Goal: Task Accomplishment & Management: Use online tool/utility

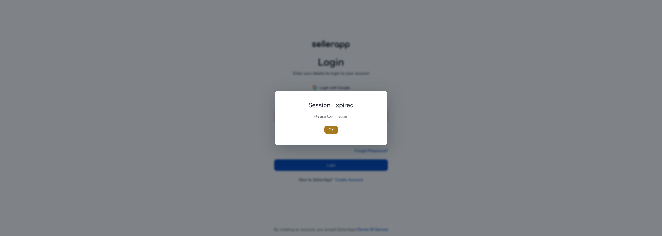
click at [330, 130] on span "OK" at bounding box center [330, 129] width 5 height 5
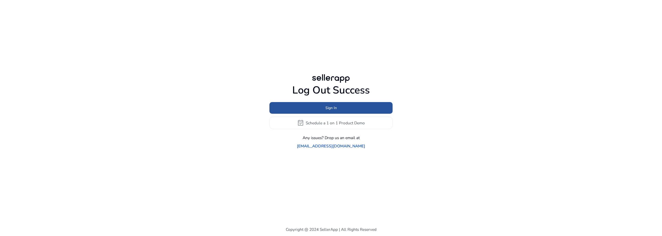
click at [330, 111] on span "Sign In" at bounding box center [330, 107] width 11 height 5
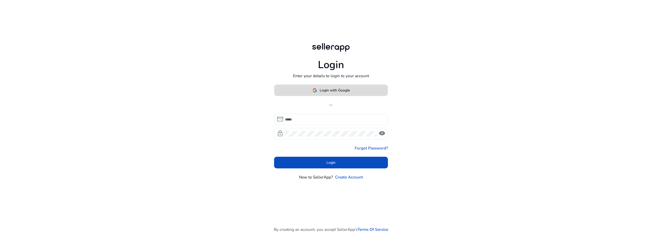
click at [323, 90] on span "Login with Google" at bounding box center [335, 90] width 30 height 5
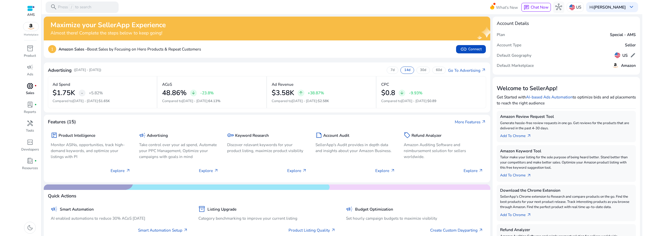
click at [28, 89] on span "donut_small" at bounding box center [30, 86] width 7 height 7
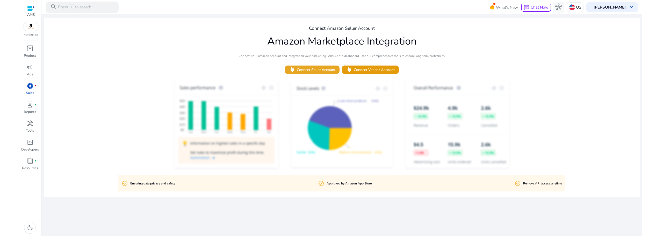
click at [319, 69] on span "power Connect Seller Account" at bounding box center [312, 70] width 46 height 7
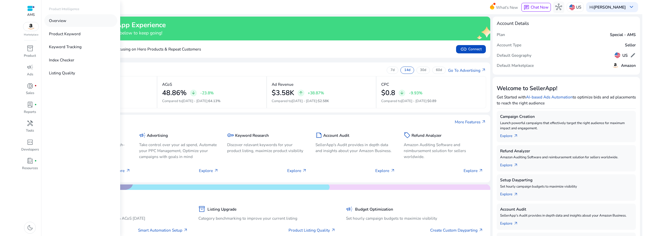
click at [61, 20] on p "Overview" at bounding box center [57, 21] width 17 height 6
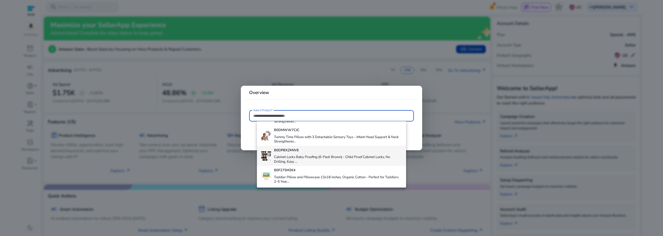
scroll to position [98, 0]
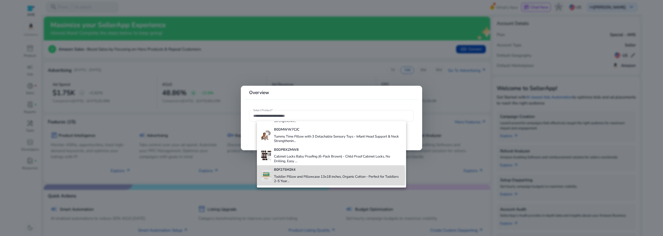
click at [310, 176] on h4 "Toddler Pillow and Pillowcase 13x18 inches, Organic Cotton - Perfect for Toddle…" at bounding box center [338, 179] width 128 height 9
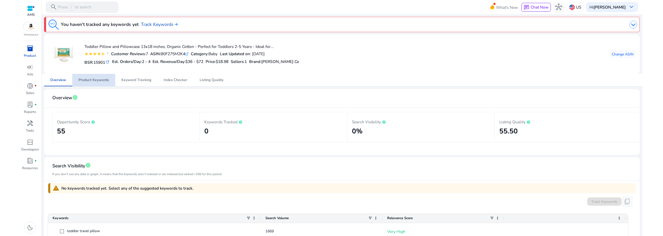
click at [92, 82] on span "Product Keywords" at bounding box center [94, 80] width 31 height 4
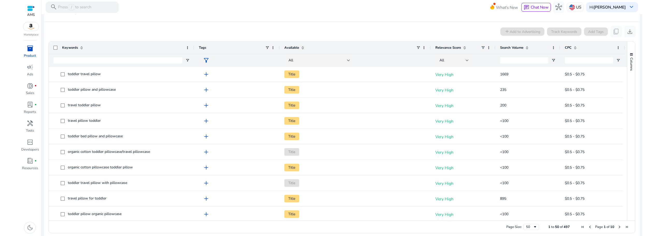
scroll to position [90, 0]
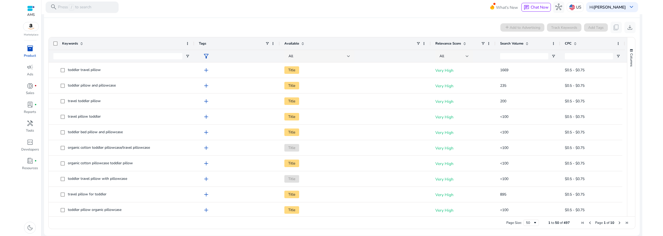
click at [618, 222] on span "Next Page" at bounding box center [620, 223] width 4 height 4
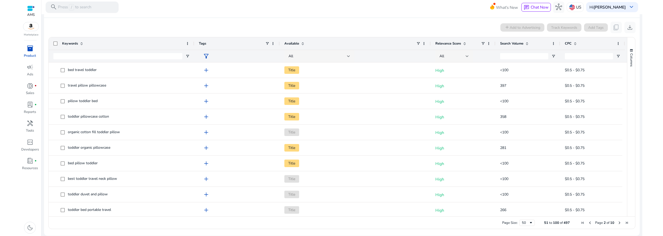
click at [618, 222] on span "Next Page" at bounding box center [620, 223] width 4 height 4
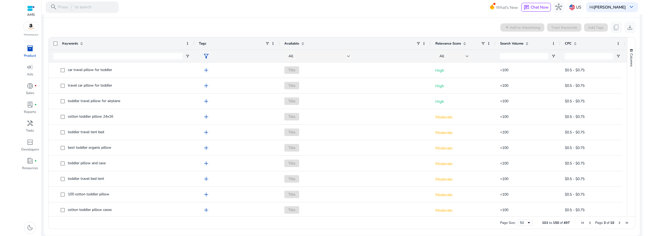
click at [618, 222] on span "Next Page" at bounding box center [620, 223] width 4 height 4
click at [589, 222] on span "Previous Page" at bounding box center [590, 223] width 4 height 4
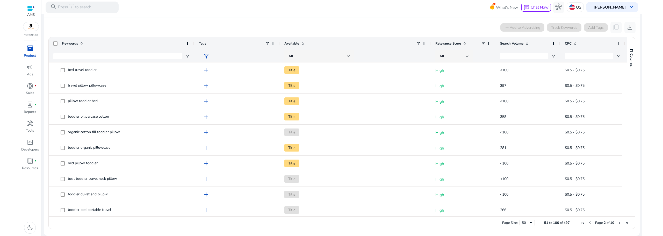
click at [589, 222] on span "Previous Page" at bounding box center [590, 223] width 4 height 4
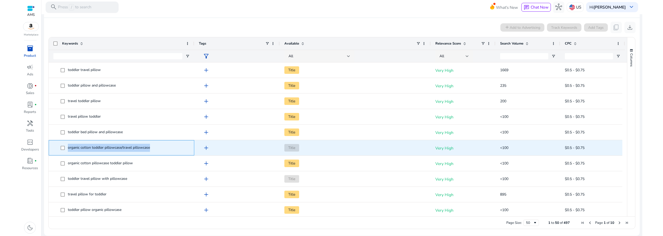
drag, startPoint x: 151, startPoint y: 147, endPoint x: 68, endPoint y: 151, distance: 83.0
click at [68, 151] on span "organic cotton toddler pillowcase/travel pillowcase" at bounding box center [125, 148] width 129 height 11
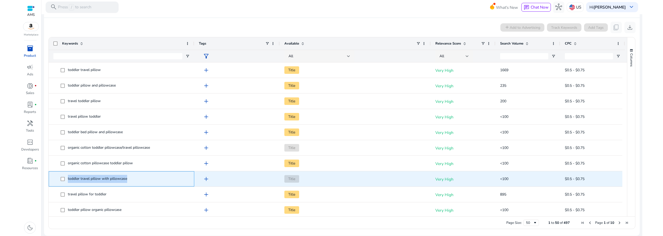
drag, startPoint x: 129, startPoint y: 180, endPoint x: 68, endPoint y: 178, distance: 60.7
click at [68, 178] on span "toddler travel pillow with pillowcase" at bounding box center [125, 179] width 129 height 11
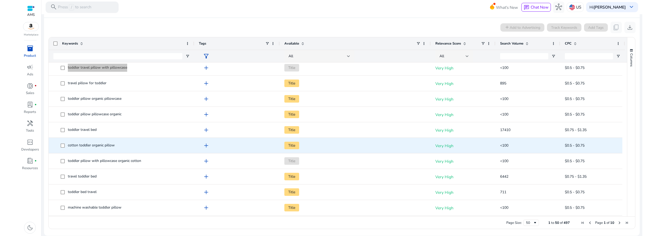
scroll to position [0, 0]
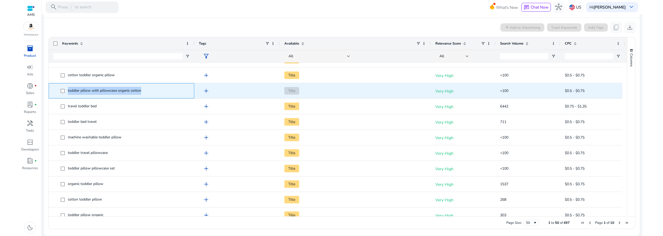
drag, startPoint x: 145, startPoint y: 92, endPoint x: 68, endPoint y: 93, distance: 76.7
click at [68, 93] on span "toddler pillow with pillowcase organic cotton" at bounding box center [125, 91] width 129 height 11
copy span "toddler pillow with pillowcase organic cotton"
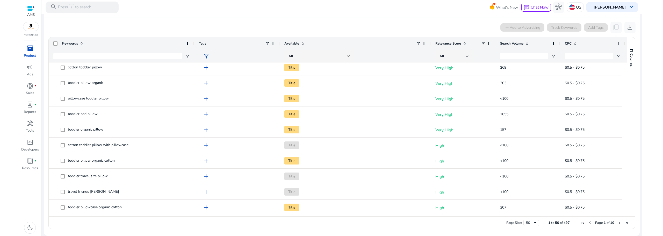
scroll to position [363, 0]
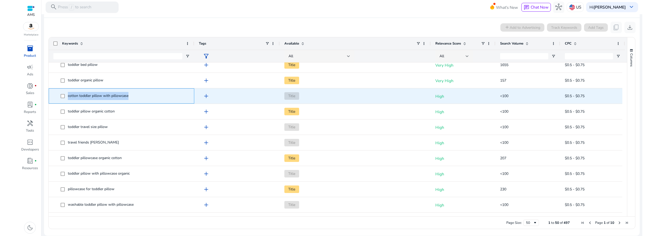
drag, startPoint x: 130, startPoint y: 96, endPoint x: 67, endPoint y: 97, distance: 63.0
click at [67, 97] on span "cotton toddler pillow with pillowcase" at bounding box center [125, 96] width 129 height 11
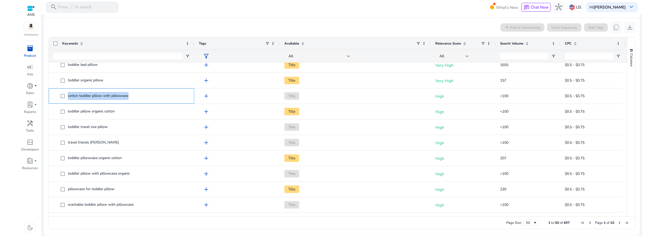
copy span "cotton toddler pillow with pillowcase"
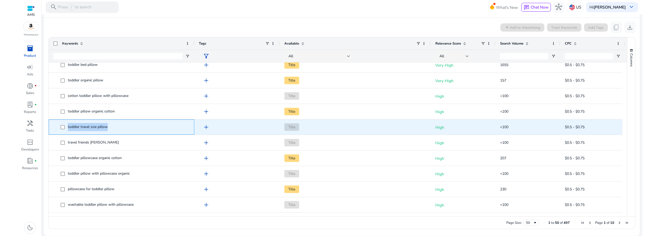
drag, startPoint x: 110, startPoint y: 128, endPoint x: 68, endPoint y: 129, distance: 42.5
click at [68, 129] on span "toddler travel size pillow" at bounding box center [125, 127] width 129 height 11
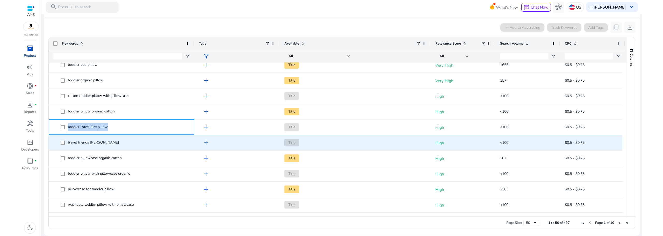
copy span "toddler travel size pillow"
drag, startPoint x: 115, startPoint y: 143, endPoint x: 67, endPoint y: 144, distance: 47.4
click at [67, 144] on span "travel friends toddler pillow" at bounding box center [125, 142] width 129 height 11
copy span "travel friends toddler pillow"
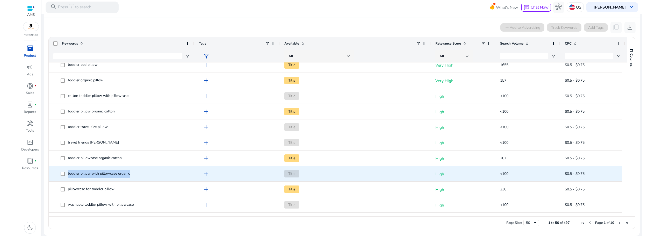
drag, startPoint x: 126, startPoint y: 173, endPoint x: 68, endPoint y: 173, distance: 58.6
click at [68, 173] on span "toddler pillow with pillowcase organic" at bounding box center [125, 173] width 129 height 11
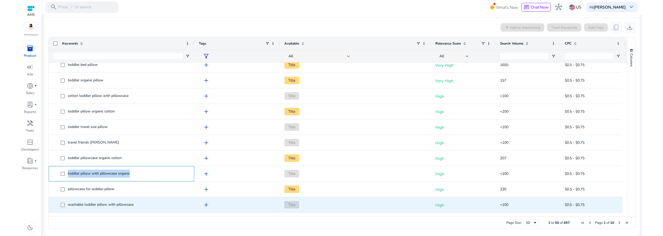
copy span "toddler pillow with pillowcase organic"
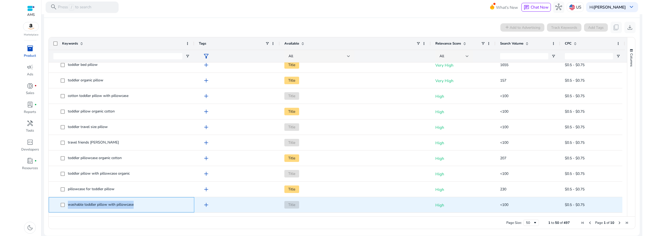
drag, startPoint x: 136, startPoint y: 206, endPoint x: 69, endPoint y: 206, distance: 66.9
click at [69, 206] on span "washable toddler pillow with pillowcase" at bounding box center [125, 205] width 129 height 11
copy span "washable toddler pillow with pillowcase"
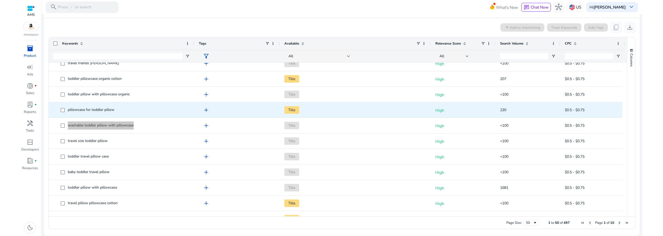
scroll to position [466, 0]
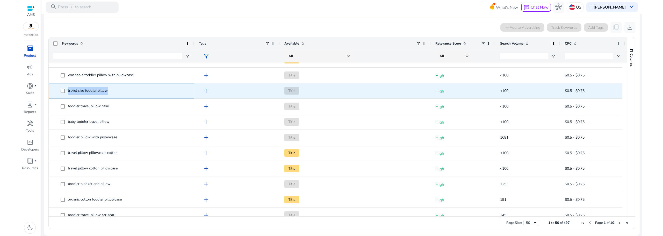
drag, startPoint x: 108, startPoint y: 91, endPoint x: 68, endPoint y: 92, distance: 39.9
click at [68, 92] on span "travel size toddler pillow" at bounding box center [125, 91] width 129 height 11
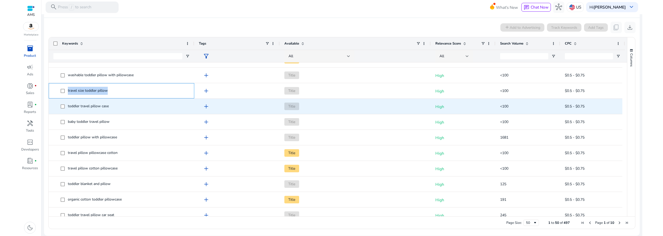
copy span "travel size toddler pillow"
drag, startPoint x: 115, startPoint y: 108, endPoint x: 68, endPoint y: 108, distance: 46.1
click at [68, 108] on span "toddler travel pillow case" at bounding box center [125, 106] width 129 height 11
copy span "toddler travel pillow case"
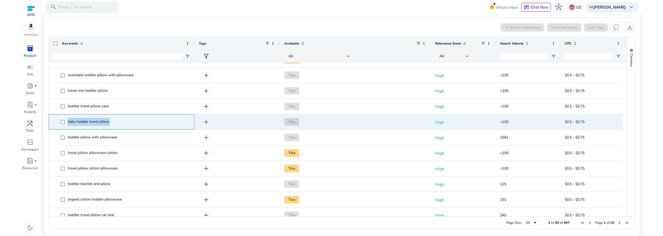
drag, startPoint x: 96, startPoint y: 124, endPoint x: 67, endPoint y: 124, distance: 29.0
click at [67, 124] on span "baby toddler travel pillow" at bounding box center [125, 122] width 129 height 11
copy span "baby toddler travel pillow"
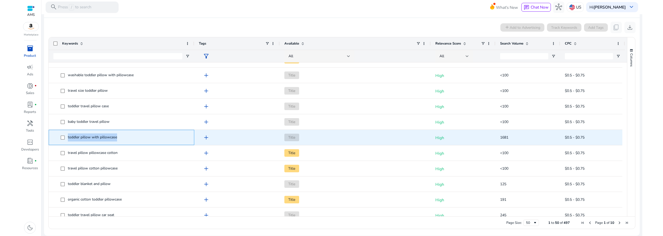
drag, startPoint x: 118, startPoint y: 137, endPoint x: 68, endPoint y: 138, distance: 50.0
click at [68, 138] on span "toddler pillow with pillowcase" at bounding box center [125, 137] width 129 height 11
copy span "toddler pillow with pillowcase"
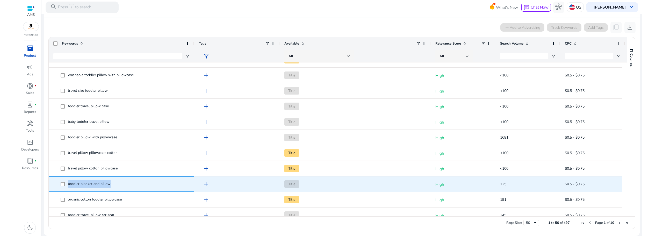
drag, startPoint x: 112, startPoint y: 184, endPoint x: 68, endPoint y: 183, distance: 43.5
click at [68, 183] on span "toddler blanket and pillow" at bounding box center [125, 184] width 129 height 11
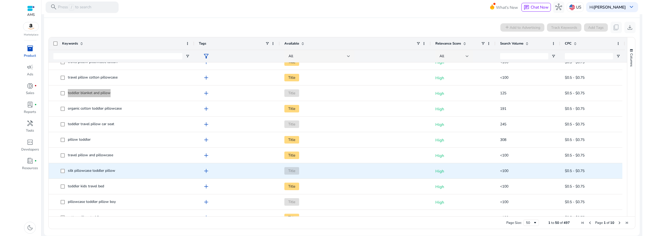
scroll to position [596, 0]
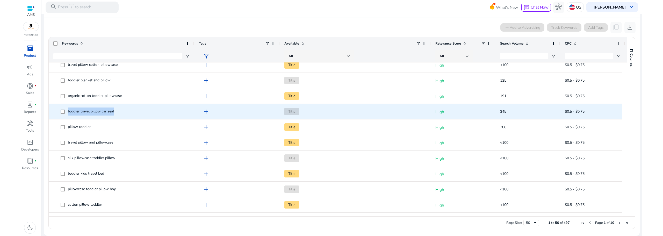
drag, startPoint x: 117, startPoint y: 112, endPoint x: 68, endPoint y: 113, distance: 49.0
click at [68, 113] on span "toddler travel pillow car seat" at bounding box center [125, 111] width 129 height 11
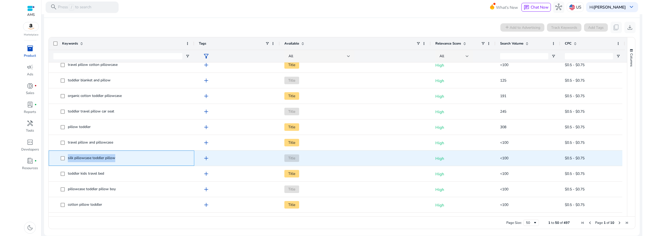
drag, startPoint x: 118, startPoint y: 158, endPoint x: 68, endPoint y: 158, distance: 50.3
click at [68, 158] on span "silk pillowcase toddler pillow" at bounding box center [125, 158] width 129 height 11
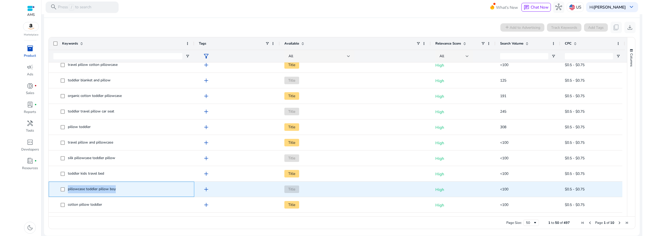
drag, startPoint x: 117, startPoint y: 189, endPoint x: 68, endPoint y: 190, distance: 49.2
click at [68, 190] on span "pillowcase toddler pillow boy" at bounding box center [125, 189] width 129 height 11
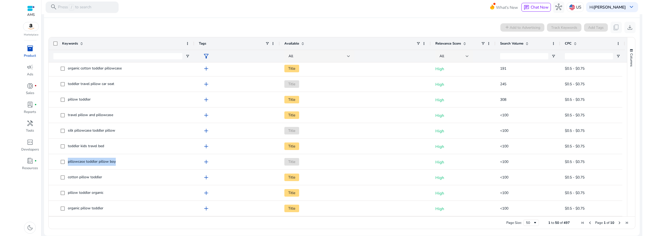
click at [618, 222] on span "Next Page" at bounding box center [620, 223] width 4 height 4
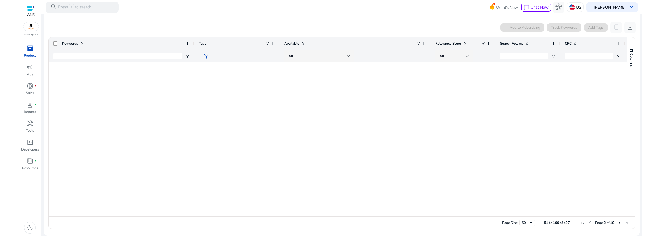
scroll to position [0, 0]
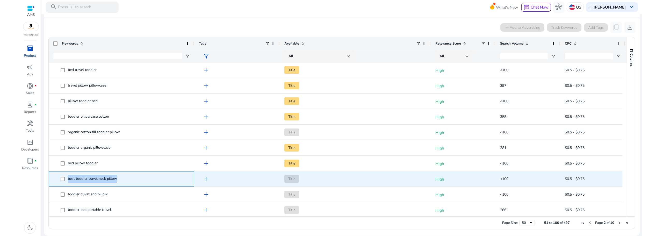
drag, startPoint x: 117, startPoint y: 179, endPoint x: 68, endPoint y: 180, distance: 49.2
click at [68, 180] on span "best toddler travel neck pillow" at bounding box center [125, 179] width 129 height 11
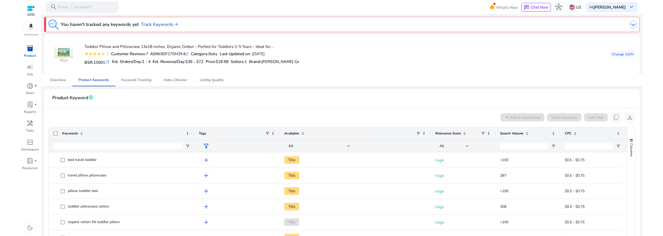
scroll to position [90, 0]
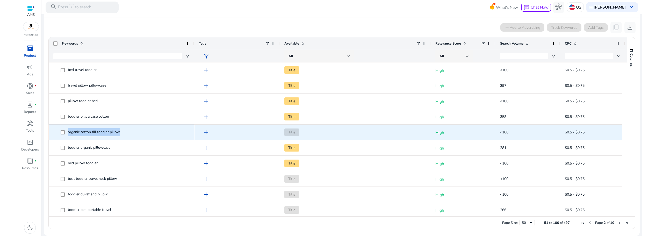
drag, startPoint x: 121, startPoint y: 132, endPoint x: 67, endPoint y: 133, distance: 53.6
click at [67, 133] on span "organic cotton fill toddler pillow" at bounding box center [125, 132] width 129 height 11
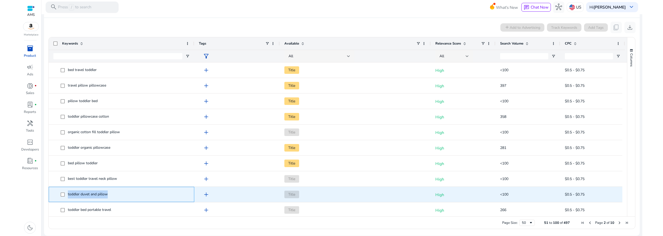
drag, startPoint x: 109, startPoint y: 195, endPoint x: 67, endPoint y: 194, distance: 41.2
click at [67, 194] on span "toddler duvet and pillow" at bounding box center [125, 194] width 129 height 11
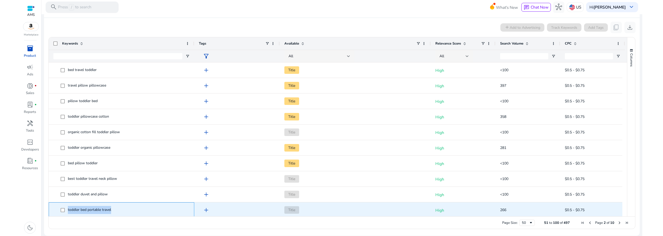
drag, startPoint x: 114, startPoint y: 209, endPoint x: 68, endPoint y: 211, distance: 46.4
click at [68, 211] on span "toddler bed portable travel" at bounding box center [125, 210] width 129 height 11
copy span "toddler bed portable travel"
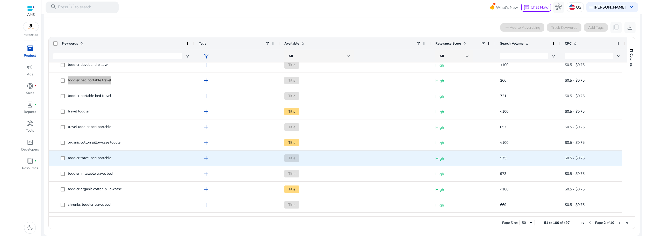
scroll to position [130, 0]
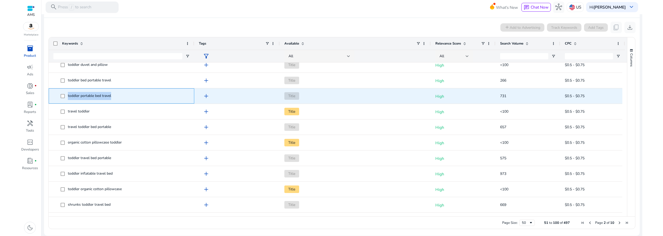
drag, startPoint x: 114, startPoint y: 96, endPoint x: 68, endPoint y: 99, distance: 45.4
click at [68, 99] on span "toddler portable bed travel" at bounding box center [125, 96] width 129 height 11
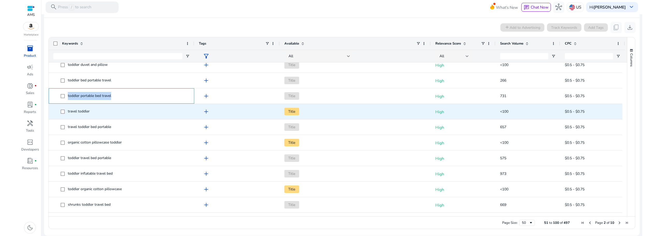
copy span "toddler portable bed travel"
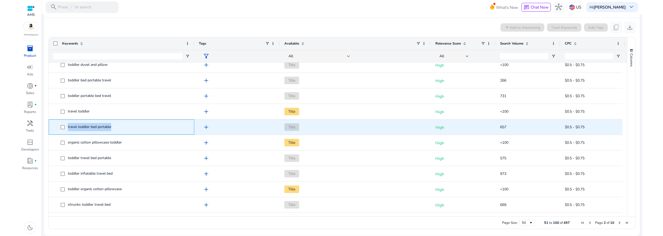
drag, startPoint x: 114, startPoint y: 126, endPoint x: 68, endPoint y: 128, distance: 46.2
click at [68, 128] on span "travel toddler bed portable" at bounding box center [125, 127] width 129 height 11
copy span "travel toddler bed portable"
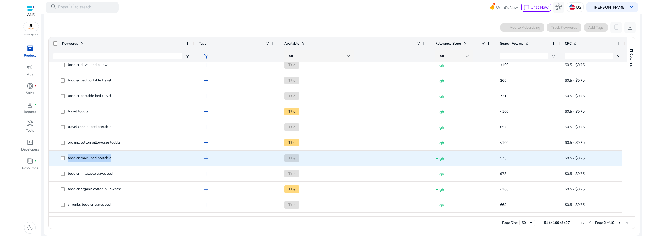
drag, startPoint x: 114, startPoint y: 159, endPoint x: 68, endPoint y: 159, distance: 46.1
click at [68, 159] on span "toddler travel bed portable" at bounding box center [125, 158] width 129 height 11
copy span "toddler travel bed portable"
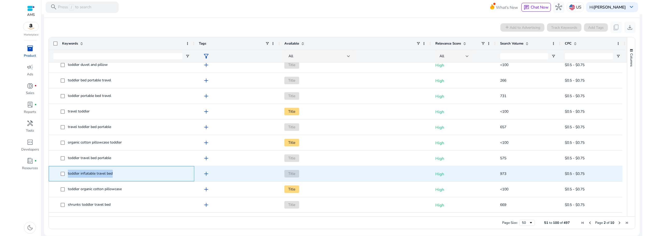
drag, startPoint x: 115, startPoint y: 174, endPoint x: 68, endPoint y: 178, distance: 47.6
click at [68, 178] on span "toddler inflatable travel bed" at bounding box center [125, 173] width 129 height 11
copy span "toddler inflatable travel bed"
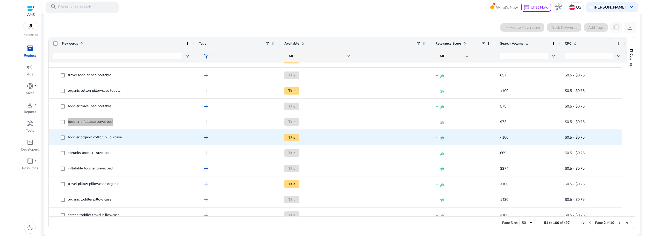
scroll to position [181, 0]
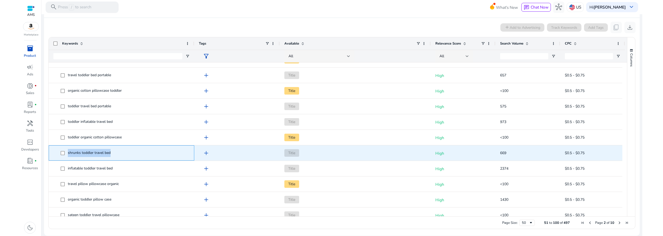
drag, startPoint x: 112, startPoint y: 152, endPoint x: 67, endPoint y: 154, distance: 44.6
click at [67, 154] on span "shrunks toddler travel bed" at bounding box center [125, 153] width 129 height 11
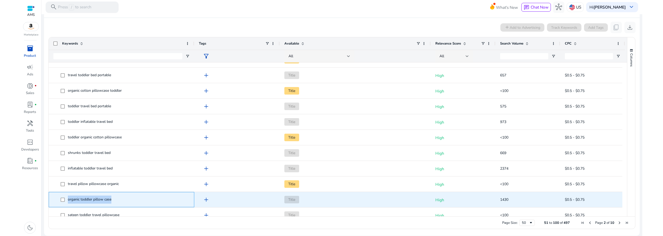
drag, startPoint x: 114, startPoint y: 199, endPoint x: 68, endPoint y: 199, distance: 46.1
click at [68, 199] on span "organic toddler pillow case" at bounding box center [125, 199] width 129 height 11
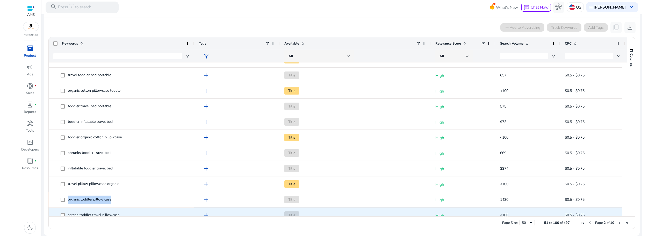
copy span "organic toddler pillow case"
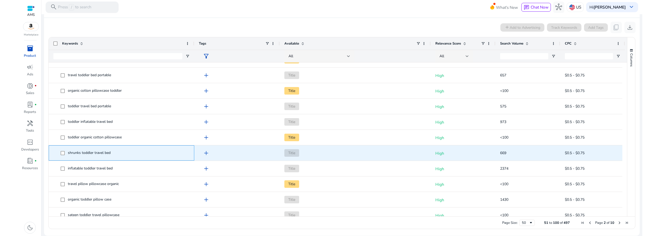
click at [111, 152] on span "shrunks toddler travel bed" at bounding box center [125, 153] width 129 height 11
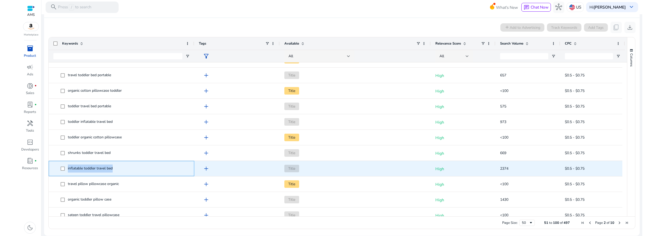
drag, startPoint x: 116, startPoint y: 167, endPoint x: 67, endPoint y: 167, distance: 49.5
click at [67, 167] on span "inflatable toddler travel bed" at bounding box center [125, 168] width 129 height 11
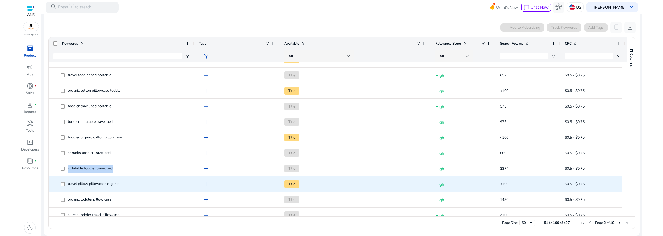
copy span "inflatable toddler travel bed"
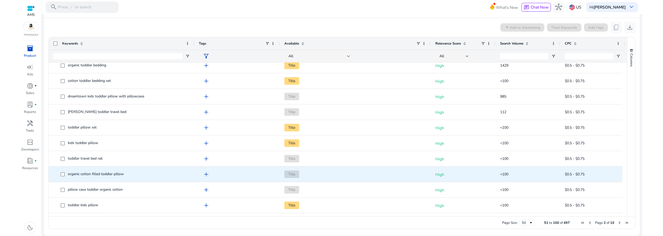
scroll to position [0, 0]
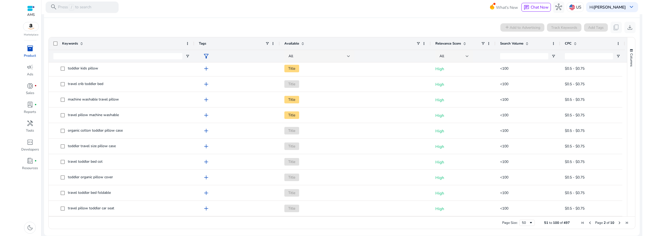
click at [618, 222] on span "Next Page" at bounding box center [620, 223] width 4 height 4
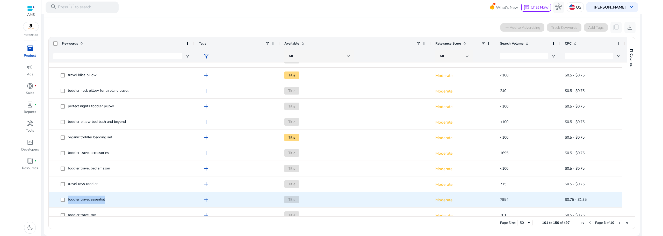
drag, startPoint x: 107, startPoint y: 201, endPoint x: 67, endPoint y: 199, distance: 39.9
click at [67, 199] on span "toddler travel essential" at bounding box center [125, 199] width 129 height 11
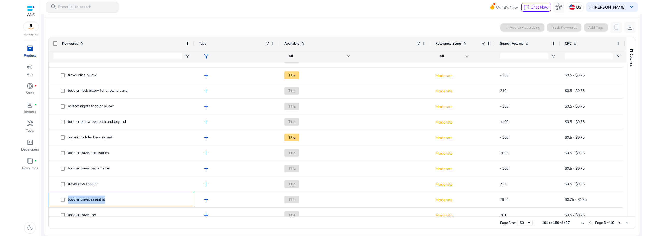
copy span "toddler travel essential"
click at [527, 223] on span "Page Size" at bounding box center [529, 223] width 4 height 4
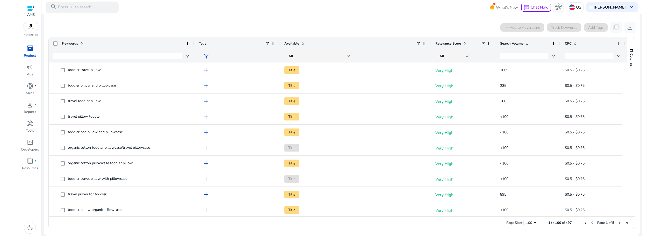
click at [513, 42] on span "Search Volume" at bounding box center [511, 43] width 23 height 5
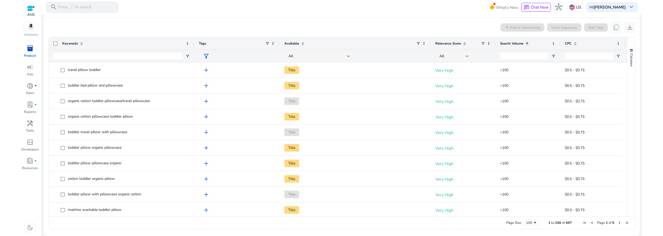
click at [513, 45] on span "Search Volume" at bounding box center [511, 43] width 23 height 5
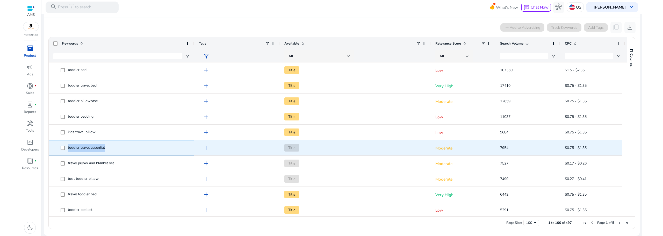
drag, startPoint x: 105, startPoint y: 148, endPoint x: 68, endPoint y: 148, distance: 37.1
click at [68, 148] on span "toddler travel essential" at bounding box center [86, 147] width 37 height 5
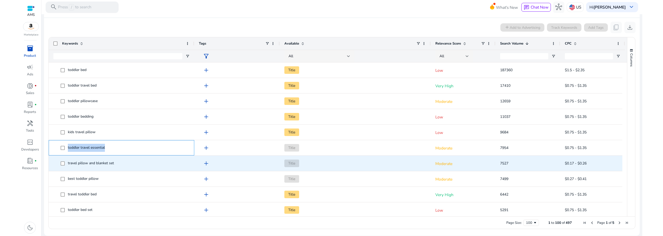
copy span "toddler travel essential"
drag, startPoint x: 115, startPoint y: 162, endPoint x: 68, endPoint y: 162, distance: 46.9
click at [68, 162] on span "travel pillow and blanket set" at bounding box center [125, 163] width 129 height 11
copy span "travel pillow and blanket set"
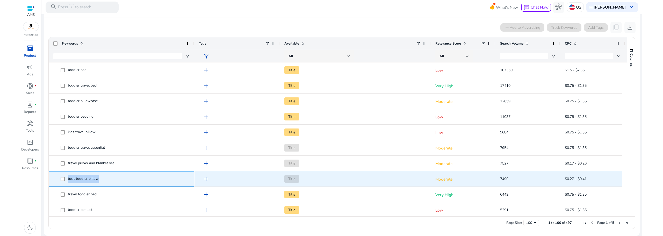
drag, startPoint x: 102, startPoint y: 180, endPoint x: 68, endPoint y: 180, distance: 34.5
click at [68, 180] on span "best toddler pillow" at bounding box center [125, 179] width 129 height 11
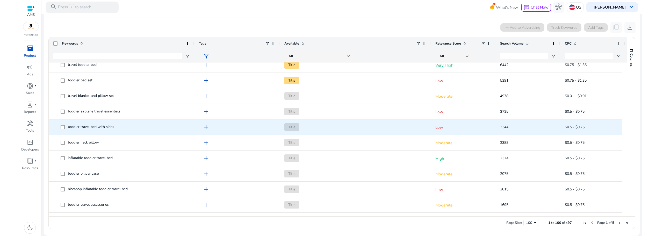
scroll to position [155, 0]
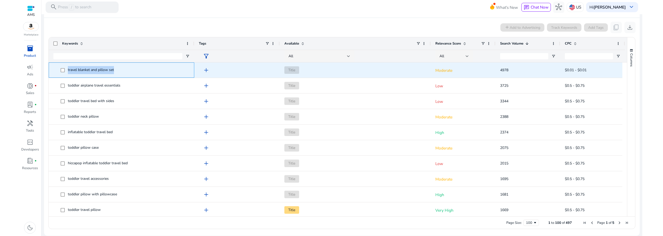
drag, startPoint x: 116, startPoint y: 70, endPoint x: 68, endPoint y: 71, distance: 47.2
click at [68, 71] on span "travel blanket and pillow set" at bounding box center [125, 70] width 129 height 11
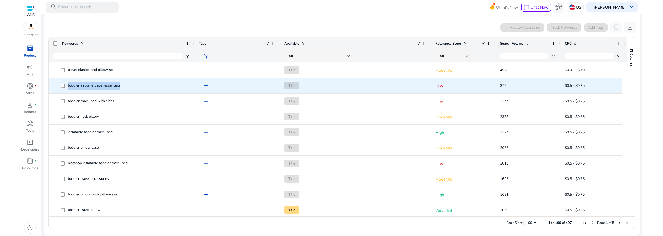
drag, startPoint x: 124, startPoint y: 85, endPoint x: 68, endPoint y: 87, distance: 55.7
click at [68, 87] on span "toddler airplane travel essentials" at bounding box center [125, 85] width 129 height 11
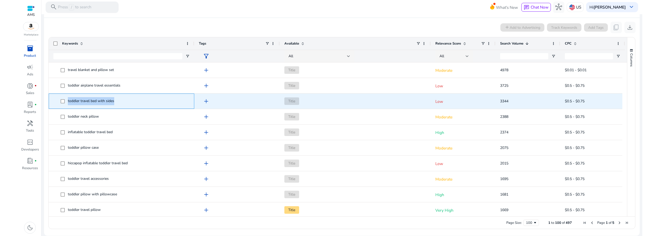
drag, startPoint x: 117, startPoint y: 101, endPoint x: 67, endPoint y: 102, distance: 50.3
click at [67, 102] on span "toddler travel bed with sides" at bounding box center [125, 101] width 129 height 11
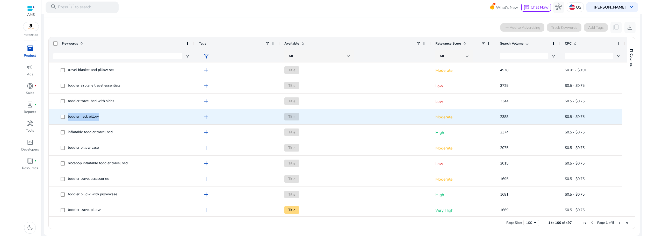
drag, startPoint x: 101, startPoint y: 117, endPoint x: 68, endPoint y: 118, distance: 33.2
click at [68, 118] on span "toddler neck pillow" at bounding box center [125, 116] width 129 height 11
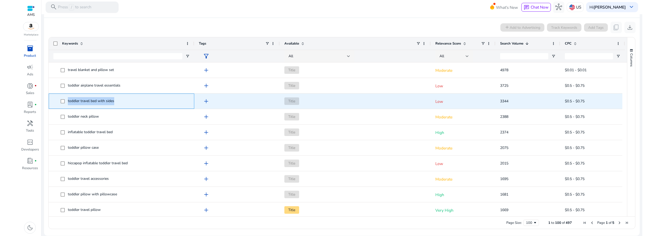
drag, startPoint x: 121, startPoint y: 100, endPoint x: 68, endPoint y: 100, distance: 53.4
click at [68, 100] on span "toddler travel bed with sides" at bounding box center [125, 101] width 129 height 11
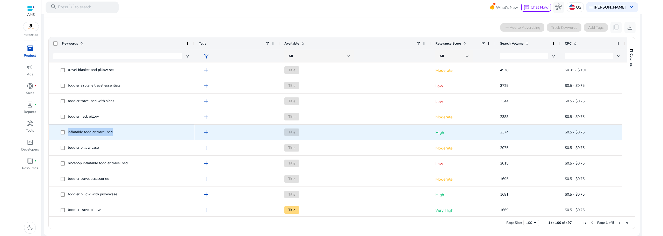
drag, startPoint x: 115, startPoint y: 132, endPoint x: 66, endPoint y: 130, distance: 48.8
click at [66, 130] on span "inflatable toddler travel bed" at bounding box center [125, 132] width 129 height 11
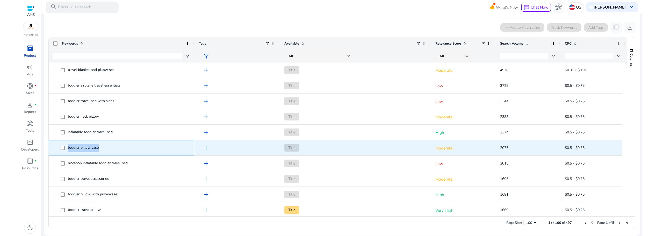
drag, startPoint x: 103, startPoint y: 149, endPoint x: 68, endPoint y: 150, distance: 34.7
click at [68, 150] on span "toddler pillow case" at bounding box center [125, 148] width 129 height 11
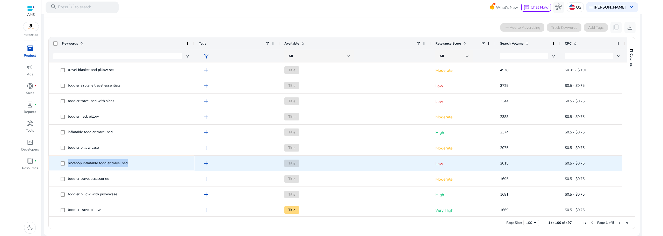
drag, startPoint x: 130, startPoint y: 164, endPoint x: 68, endPoint y: 163, distance: 62.0
click at [68, 163] on span "hiccapop inflatable toddler travel bed" at bounding box center [125, 163] width 129 height 11
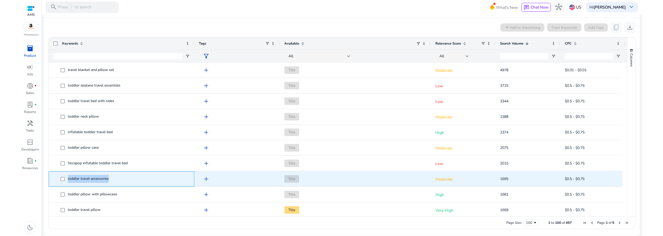
drag, startPoint x: 112, startPoint y: 180, endPoint x: 68, endPoint y: 179, distance: 44.3
click at [68, 179] on span "toddler travel accessories" at bounding box center [125, 179] width 129 height 11
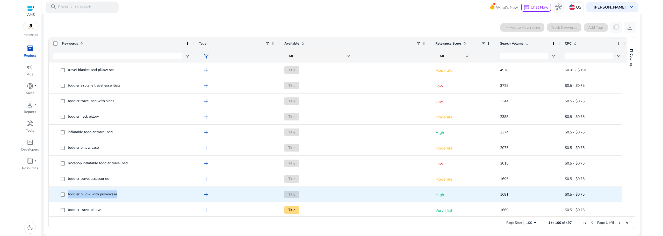
drag, startPoint x: 118, startPoint y: 195, endPoint x: 67, endPoint y: 193, distance: 51.3
click at [67, 193] on span "toddler pillow with pillowcase" at bounding box center [125, 194] width 129 height 11
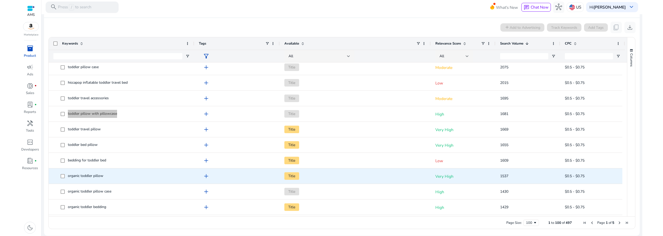
scroll to position [265, 0]
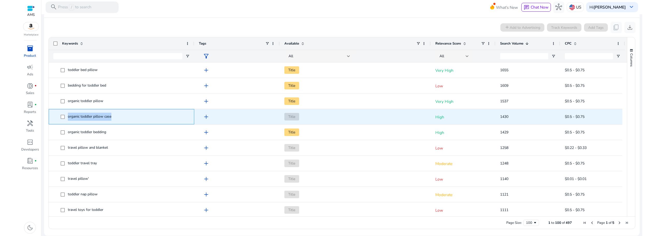
drag, startPoint x: 100, startPoint y: 117, endPoint x: 68, endPoint y: 118, distance: 31.4
click at [68, 118] on span "organic toddler pillow case" at bounding box center [125, 116] width 129 height 11
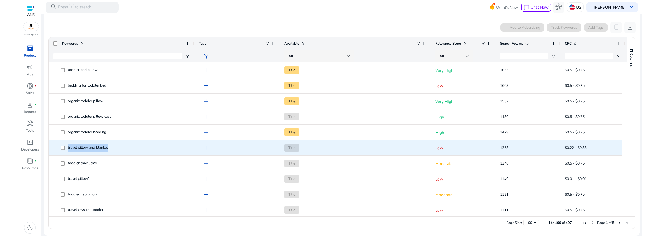
drag, startPoint x: 111, startPoint y: 147, endPoint x: 68, endPoint y: 149, distance: 42.3
click at [68, 149] on span "travel pillow and blanket" at bounding box center [125, 148] width 129 height 11
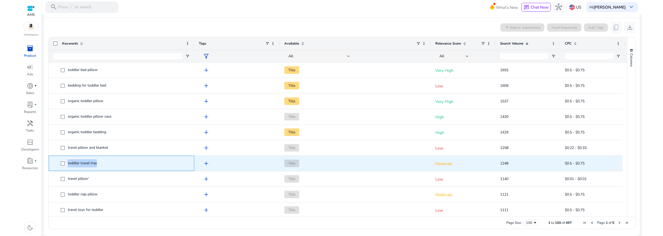
drag, startPoint x: 100, startPoint y: 164, endPoint x: 67, endPoint y: 165, distance: 32.7
click at [67, 165] on span "toddler travel tray" at bounding box center [125, 163] width 129 height 11
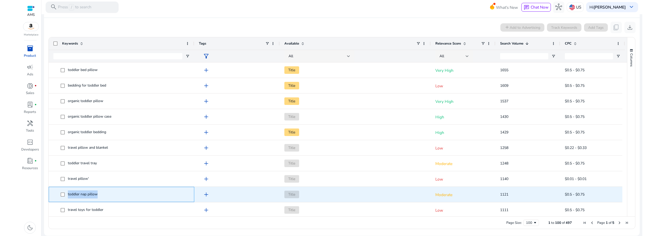
drag, startPoint x: 98, startPoint y: 193, endPoint x: 66, endPoint y: 195, distance: 31.7
click at [66, 195] on span "toddler nap pillow" at bounding box center [125, 194] width 129 height 11
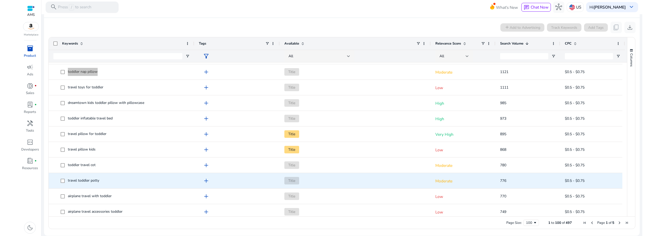
scroll to position [441, 0]
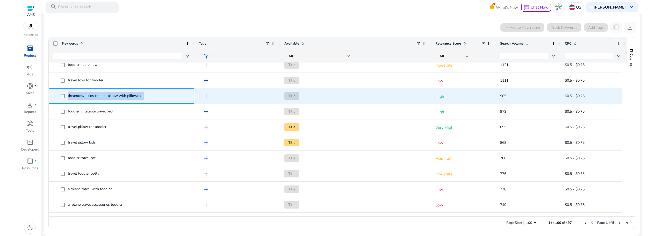
drag, startPoint x: 146, startPoint y: 96, endPoint x: 68, endPoint y: 98, distance: 78.1
click at [68, 98] on span "dreamtown kids toddler pillow with pillowcase" at bounding box center [125, 96] width 129 height 11
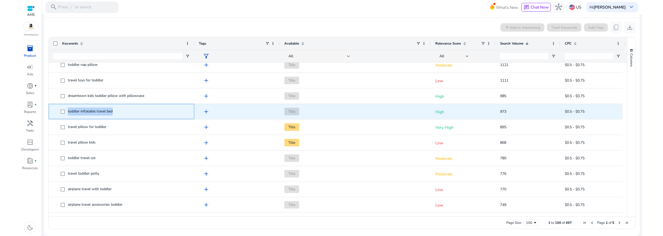
drag, startPoint x: 117, startPoint y: 111, endPoint x: 67, endPoint y: 114, distance: 50.3
click at [67, 114] on span "toddler inflatable travel bed" at bounding box center [125, 111] width 129 height 11
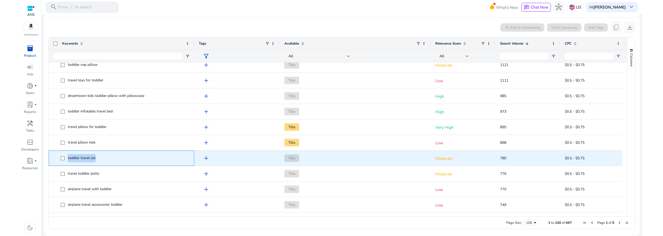
drag, startPoint x: 98, startPoint y: 159, endPoint x: 68, endPoint y: 157, distance: 29.9
click at [68, 157] on span "toddler travel cot" at bounding box center [125, 158] width 129 height 11
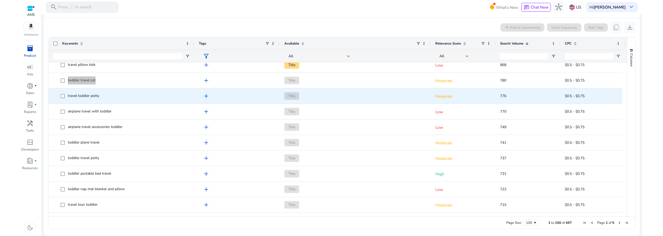
scroll to position [544, 0]
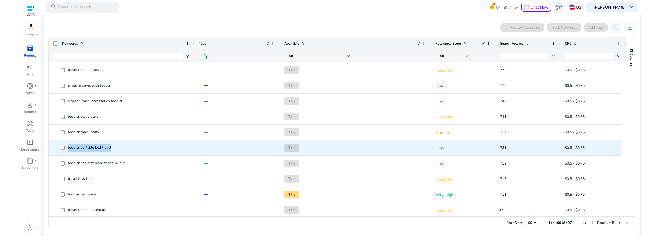
drag, startPoint x: 113, startPoint y: 148, endPoint x: 68, endPoint y: 149, distance: 45.1
click at [68, 149] on span "toddler portable bed travel" at bounding box center [125, 148] width 129 height 11
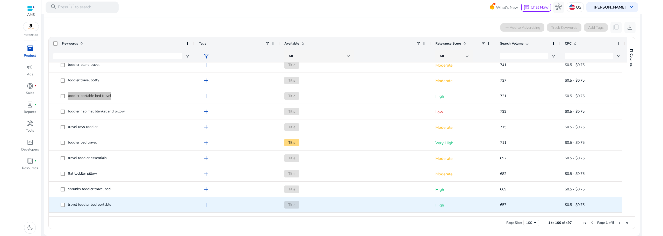
scroll to position [622, 0]
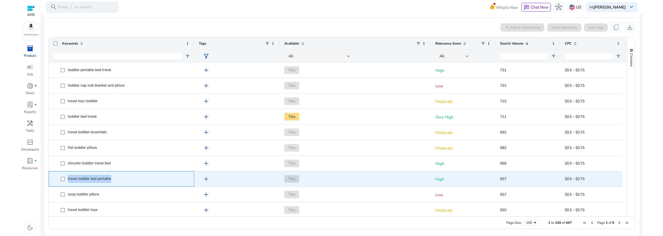
drag, startPoint x: 112, startPoint y: 179, endPoint x: 68, endPoint y: 179, distance: 44.1
click at [68, 179] on span "travel toddler bed portable" at bounding box center [125, 179] width 129 height 11
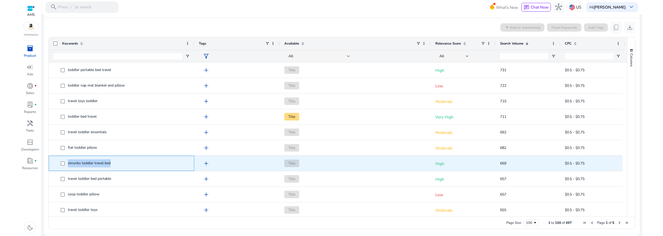
drag, startPoint x: 113, startPoint y: 163, endPoint x: 68, endPoint y: 164, distance: 45.1
click at [68, 164] on span "shrunks toddler travel bed" at bounding box center [125, 163] width 129 height 11
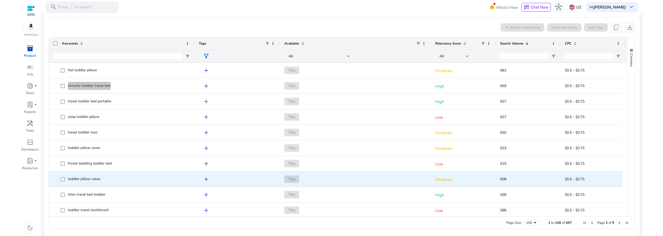
scroll to position [726, 0]
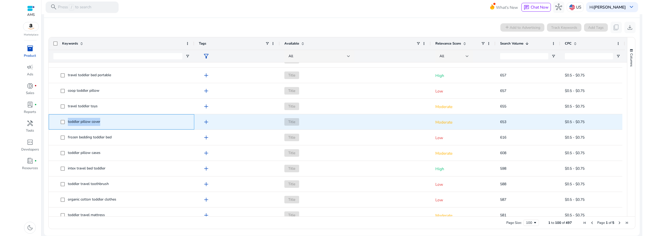
drag, startPoint x: 100, startPoint y: 121, endPoint x: 68, endPoint y: 123, distance: 31.6
click at [68, 123] on span "toddler pillow cover" at bounding box center [84, 121] width 32 height 5
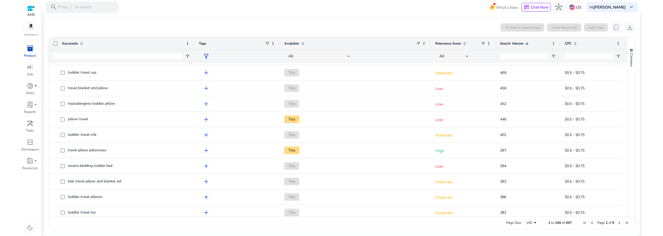
scroll to position [1114, 0]
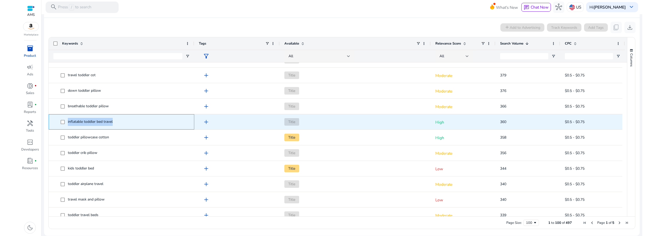
drag, startPoint x: 114, startPoint y: 120, endPoint x: 68, endPoint y: 123, distance: 46.7
click at [68, 123] on span "inflatable toddler bed travel" at bounding box center [125, 122] width 129 height 11
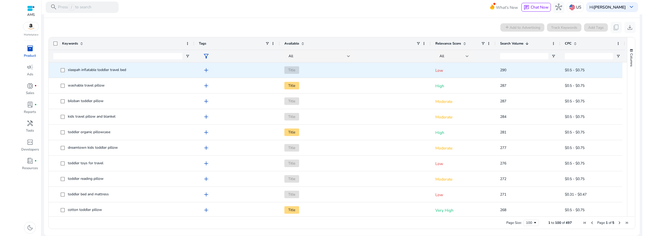
scroll to position [1401, 0]
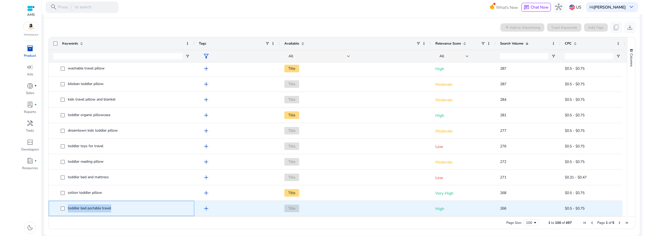
drag, startPoint x: 116, startPoint y: 209, endPoint x: 68, endPoint y: 209, distance: 47.4
click at [68, 209] on span "toddler bed portable travel" at bounding box center [125, 208] width 129 height 11
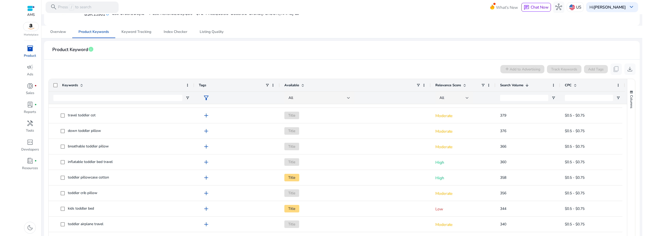
scroll to position [0, 0]
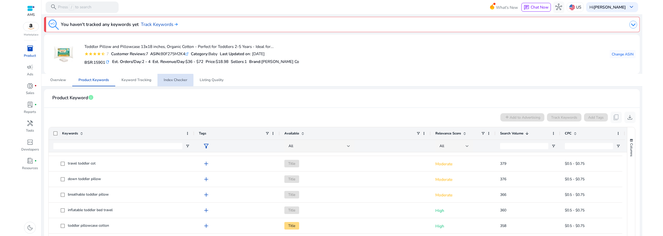
click at [169, 80] on span "Index Checker" at bounding box center [176, 80] width 24 height 4
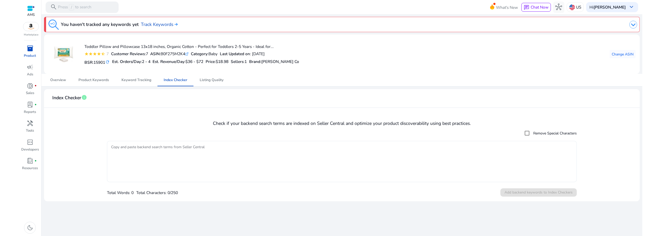
click at [165, 150] on textarea "Copy and paste backend search terms from Seller Central" at bounding box center [342, 162] width 462 height 36
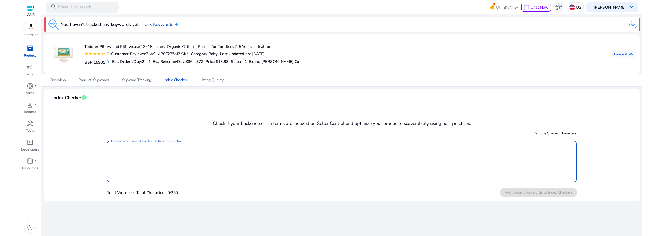
paste textarea "**********"
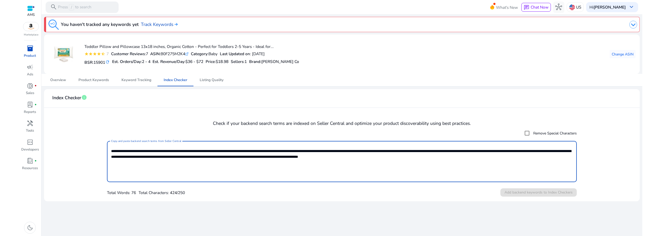
click at [412, 176] on textarea "**********" at bounding box center [342, 162] width 462 height 36
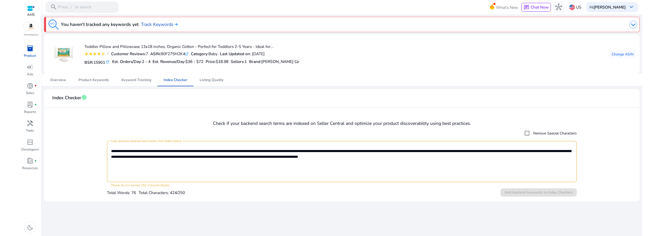
click at [401, 196] on div "Total Words: 76 Total Characters: 424/250 Add backend keywords to Index Checkers" at bounding box center [342, 193] width 470 height 10
click at [456, 158] on textarea "**********" at bounding box center [342, 162] width 462 height 36
drag, startPoint x: 450, startPoint y: 157, endPoint x: 416, endPoint y: 158, distance: 33.2
click at [416, 158] on textarea "**********" at bounding box center [342, 162] width 462 height 36
click at [413, 190] on div "Total Words: 73 Total Characters: 407/250 Add backend keywords to Index Checkers" at bounding box center [342, 193] width 470 height 10
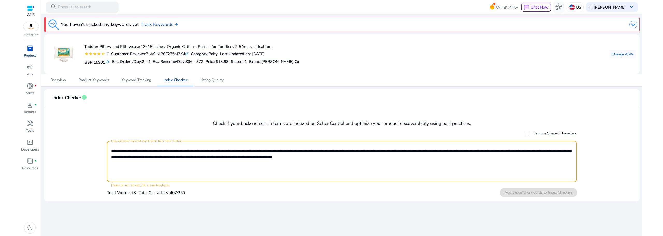
drag, startPoint x: 417, startPoint y: 158, endPoint x: 329, endPoint y: 159, distance: 88.1
click at [329, 159] on textarea "**********" at bounding box center [342, 162] width 462 height 36
drag, startPoint x: 329, startPoint y: 156, endPoint x: 111, endPoint y: 160, distance: 218.0
click at [111, 160] on div "**********" at bounding box center [342, 161] width 470 height 41
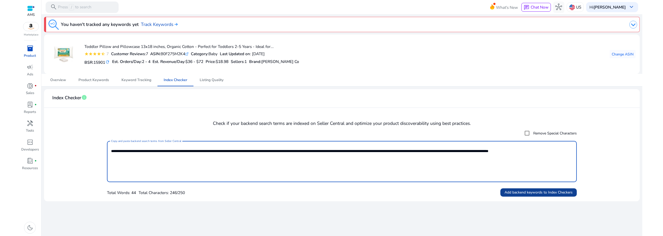
type textarea "**********"
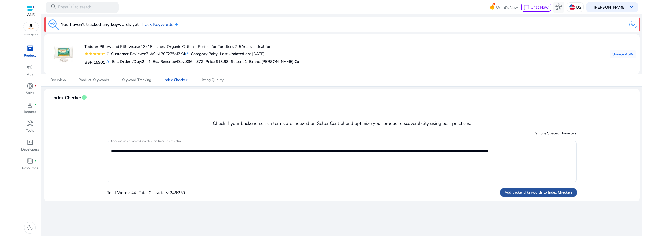
click at [533, 192] on span "Add backend keywords to Index Checkers" at bounding box center [539, 192] width 68 height 5
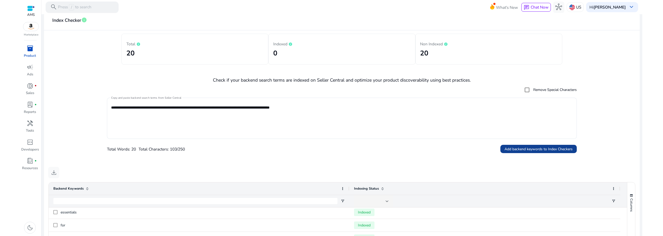
scroll to position [78, 0]
click at [526, 150] on span "Add backend keywords to Index Checkers" at bounding box center [539, 148] width 68 height 5
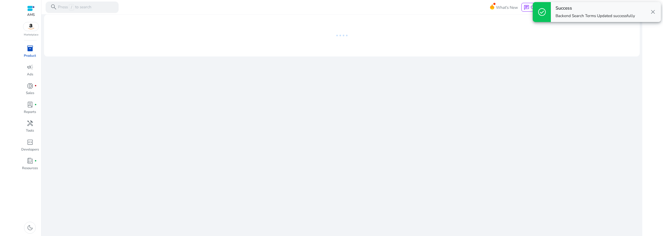
click at [654, 12] on span "close" at bounding box center [653, 12] width 7 height 7
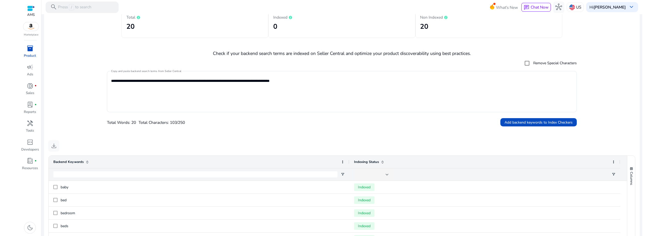
scroll to position [63, 0]
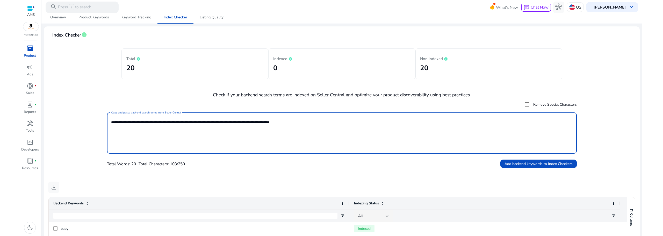
drag, startPoint x: 312, startPoint y: 123, endPoint x: 86, endPoint y: 135, distance: 226.0
click at [86, 135] on form "**********" at bounding box center [342, 134] width 588 height 69
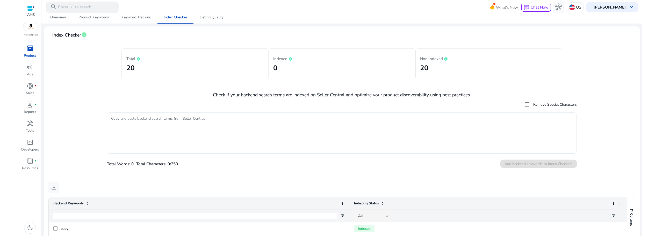
click at [127, 119] on textarea "Copy and paste backend search terms from Seller Central" at bounding box center [342, 133] width 462 height 36
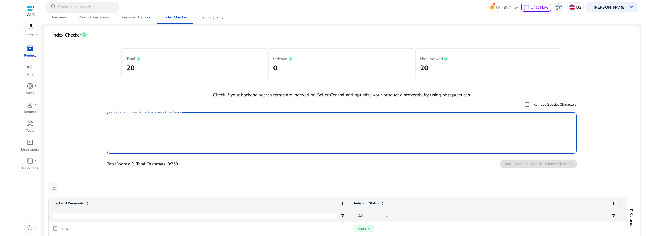
paste textarea "**********"
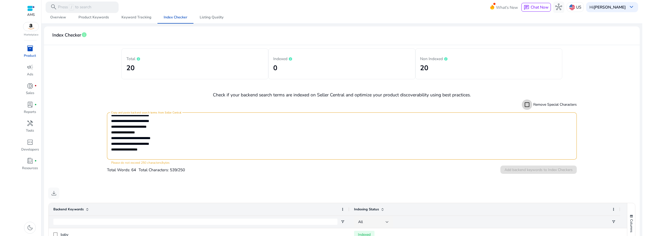
scroll to position [98, 0]
drag, startPoint x: 147, startPoint y: 145, endPoint x: 110, endPoint y: 122, distance: 43.9
click at [110, 122] on div "**********" at bounding box center [342, 135] width 470 height 47
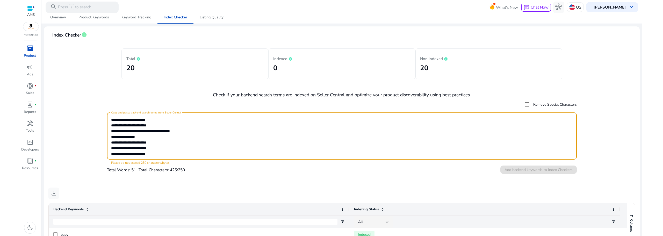
scroll to position [41, 0]
drag, startPoint x: 158, startPoint y: 139, endPoint x: 109, endPoint y: 133, distance: 49.1
click at [109, 133] on div "**********" at bounding box center [342, 135] width 470 height 47
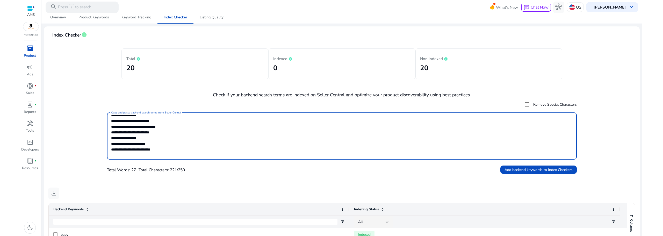
scroll to position [36, 0]
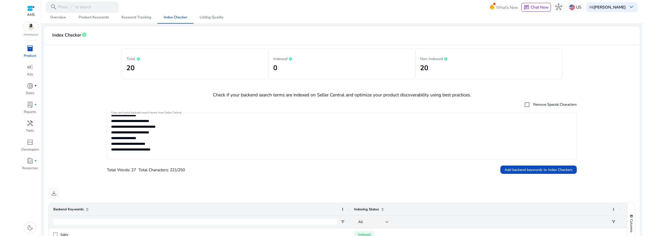
click at [113, 138] on textarea "**********" at bounding box center [341, 136] width 460 height 42
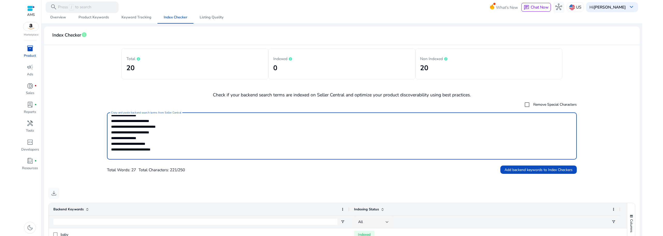
paste textarea "**********"
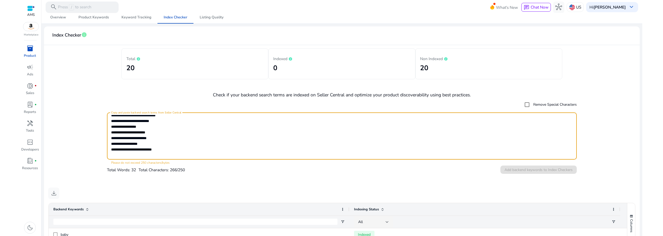
drag, startPoint x: 157, startPoint y: 144, endPoint x: 111, endPoint y: 144, distance: 46.6
click at [111, 144] on textarea "**********" at bounding box center [341, 136] width 460 height 42
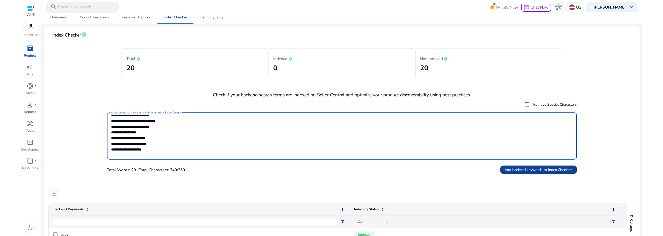
type textarea "**********"
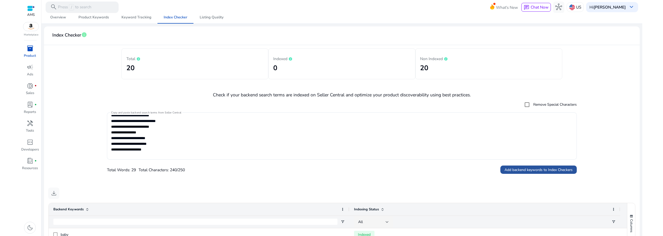
click at [523, 171] on span "Add backend keywords to Index Checkers" at bounding box center [539, 169] width 68 height 5
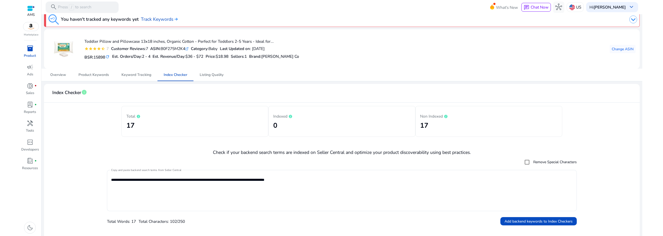
scroll to position [0, 0]
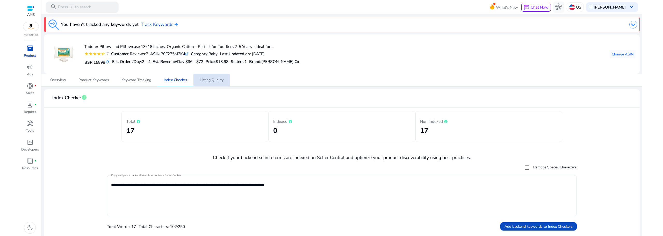
click at [219, 80] on span "Listing Quality" at bounding box center [212, 80] width 24 height 4
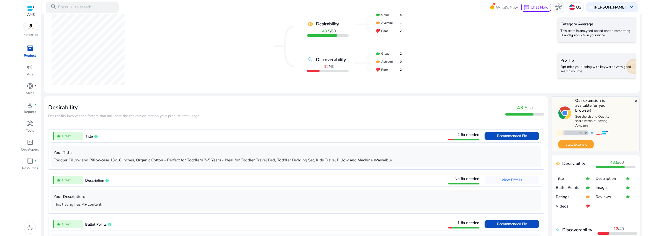
scroll to position [130, 0]
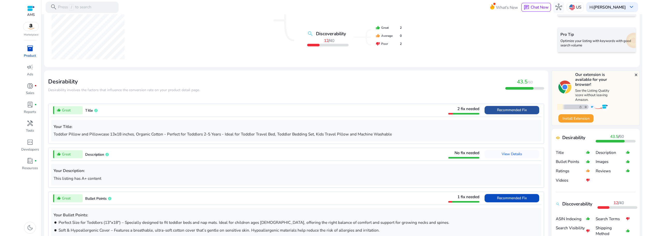
click at [509, 111] on span "Recommended Fix" at bounding box center [512, 110] width 30 height 5
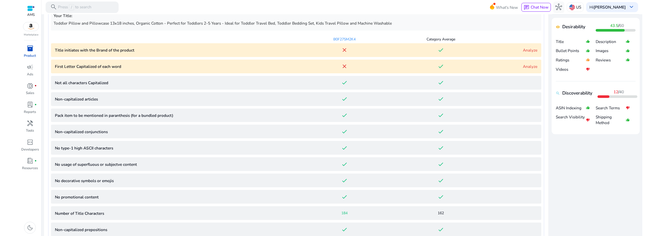
scroll to position [207, 0]
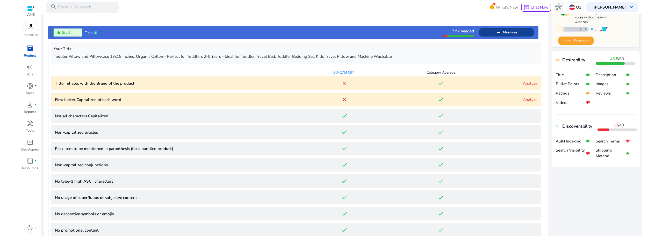
click at [527, 84] on link "Analyze" at bounding box center [530, 83] width 15 height 5
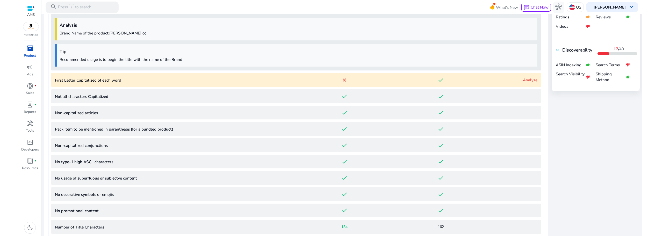
scroll to position [284, 0]
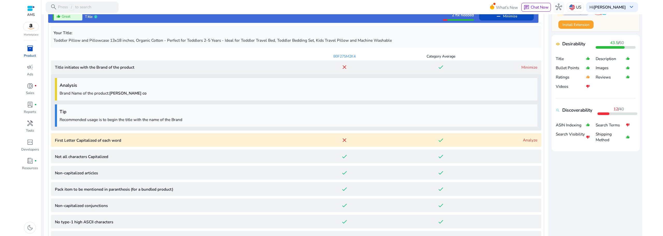
scroll to position [232, 0]
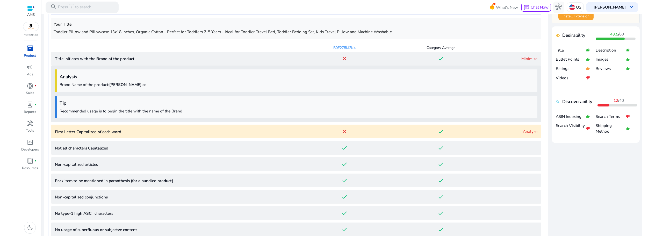
click at [525, 58] on link "Minimize" at bounding box center [530, 58] width 16 height 5
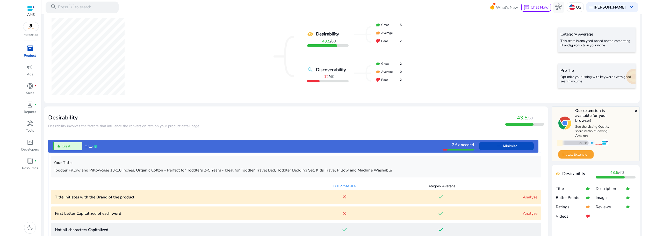
scroll to position [102, 0]
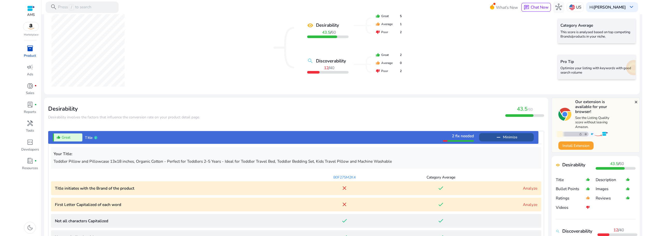
click at [498, 138] on mat-icon "remove" at bounding box center [499, 137] width 6 height 6
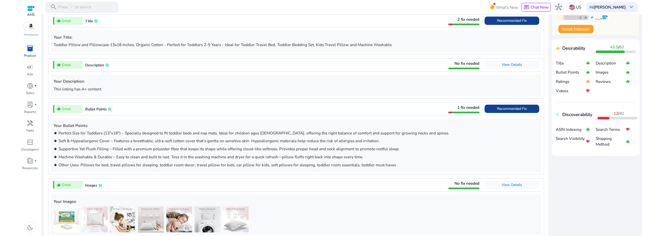
scroll to position [232, 0]
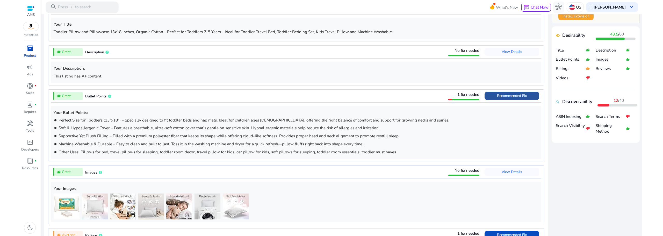
click at [505, 98] on span "Recommended Fix" at bounding box center [512, 95] width 30 height 5
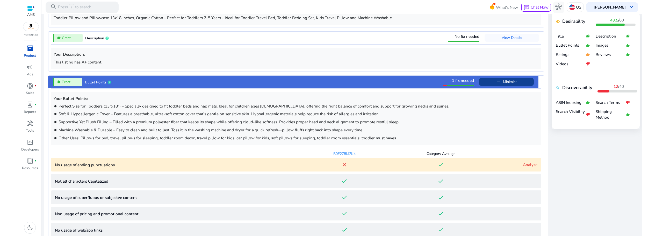
scroll to position [244, 0]
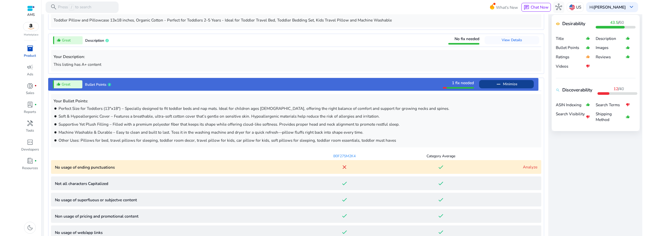
click at [497, 84] on mat-icon "remove" at bounding box center [499, 84] width 6 height 6
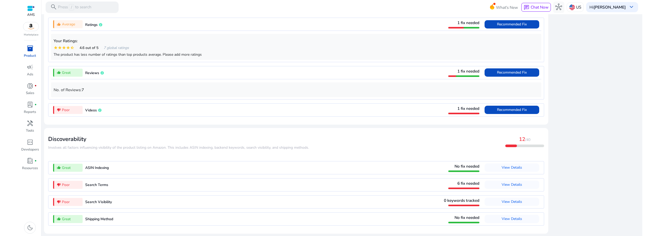
scroll to position [445, 0]
click at [511, 186] on span "View Details" at bounding box center [512, 184] width 20 height 5
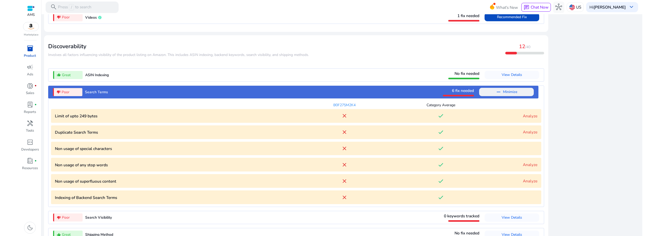
scroll to position [548, 0]
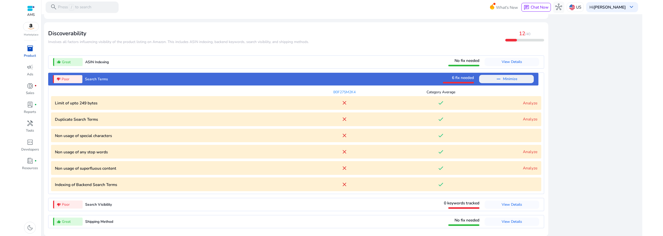
click at [525, 106] on link "Analyze" at bounding box center [530, 102] width 15 height 5
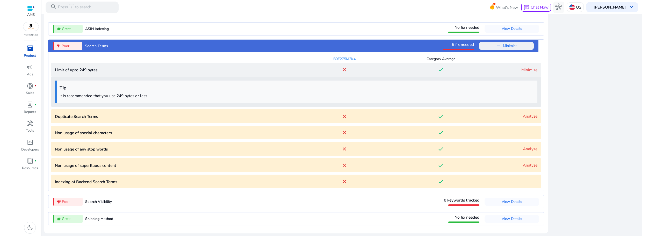
scroll to position [584, 0]
click at [528, 70] on link "Minimize" at bounding box center [530, 69] width 16 height 5
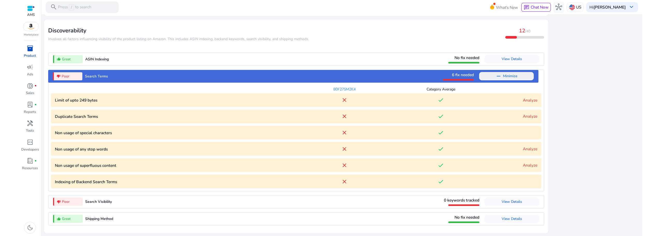
scroll to position [553, 0]
click at [527, 116] on link "Analyze" at bounding box center [530, 116] width 15 height 5
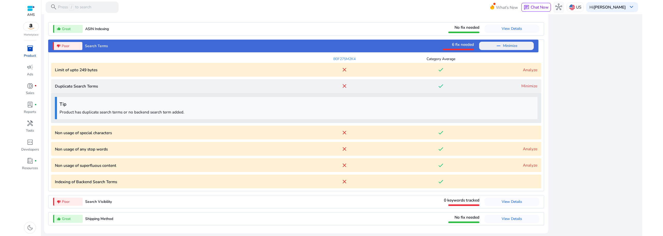
click at [526, 84] on link "Minimize" at bounding box center [530, 85] width 16 height 5
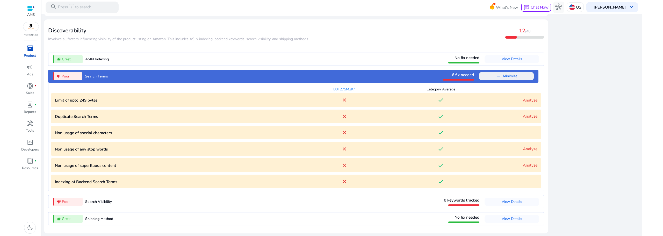
click at [530, 150] on link "Analyze" at bounding box center [530, 148] width 15 height 5
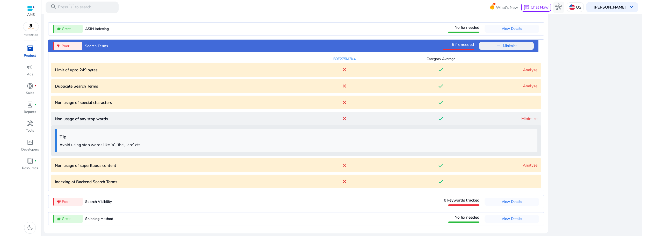
click at [530, 118] on link "Minimize" at bounding box center [530, 118] width 16 height 5
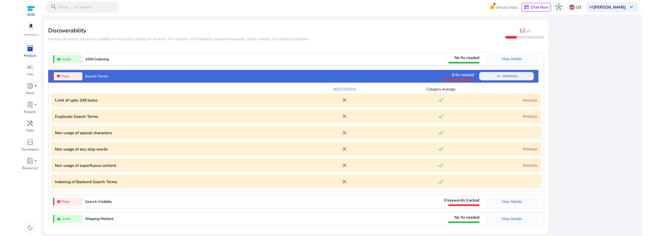
click at [527, 165] on link "Analyze" at bounding box center [530, 164] width 15 height 5
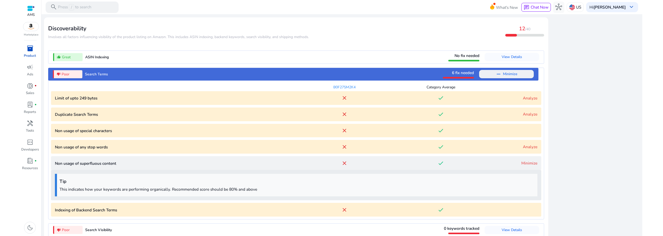
scroll to position [584, 0]
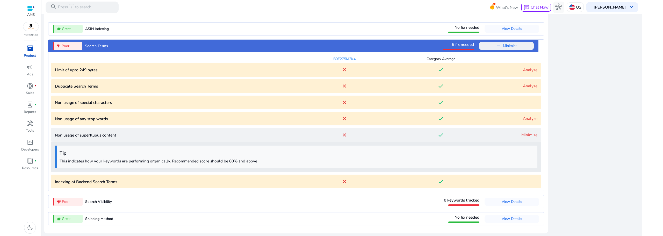
click at [529, 136] on link "Minimize" at bounding box center [530, 134] width 16 height 5
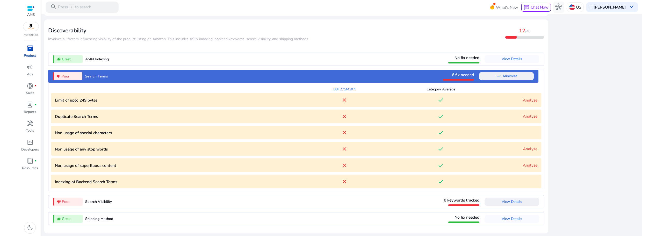
click at [510, 202] on span "View Details" at bounding box center [512, 201] width 20 height 5
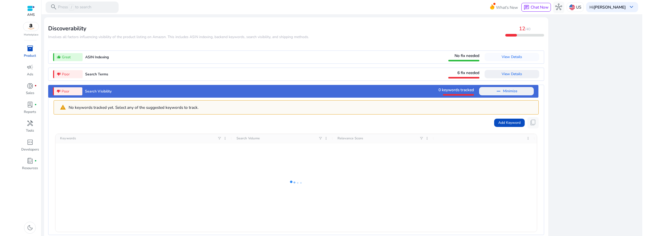
scroll to position [582, 0]
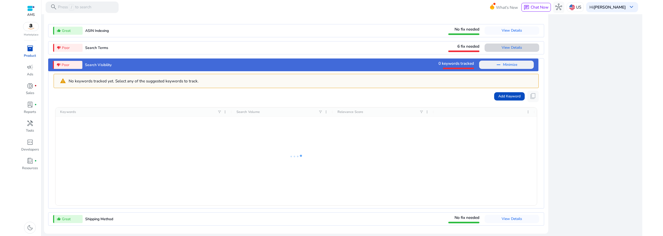
click at [511, 47] on span "View Details" at bounding box center [512, 47] width 20 height 5
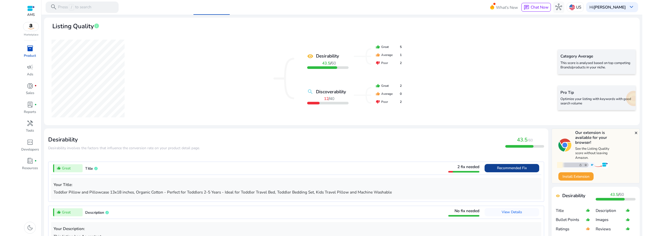
scroll to position [0, 0]
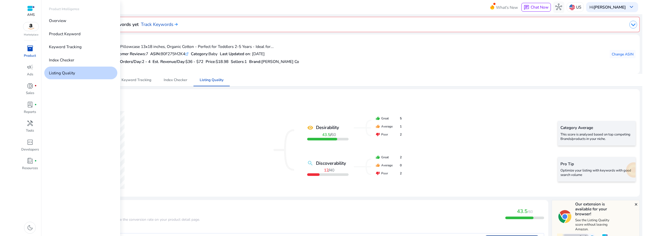
click at [33, 53] on div "inventory_2" at bounding box center [30, 48] width 16 height 9
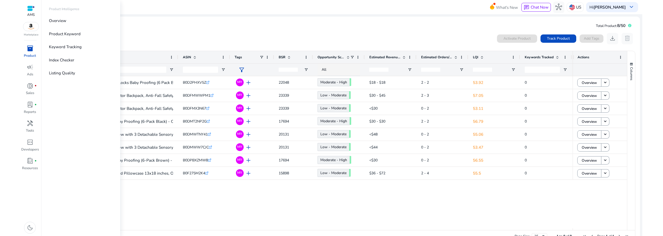
click at [31, 53] on div "inventory_2" at bounding box center [30, 48] width 16 height 9
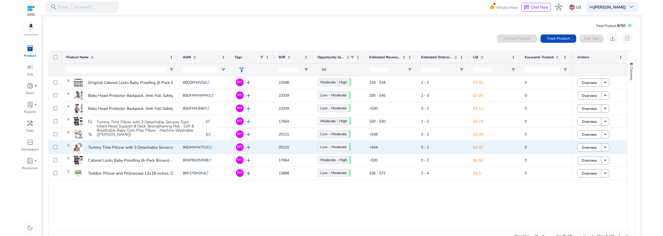
click at [108, 148] on p "Tummy Time Pillow with 3 Detachable Sensory Toys - Infant Head..." at bounding box center [149, 147] width 123 height 11
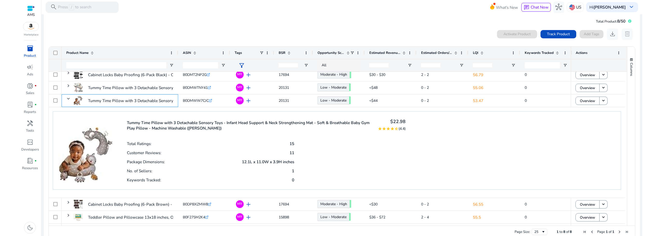
scroll to position [14, 0]
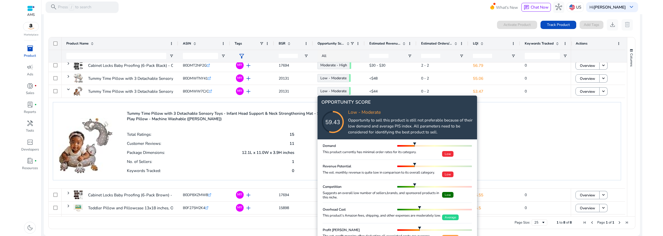
click at [336, 123] on div "59.43" at bounding box center [332, 122] width 41 height 9
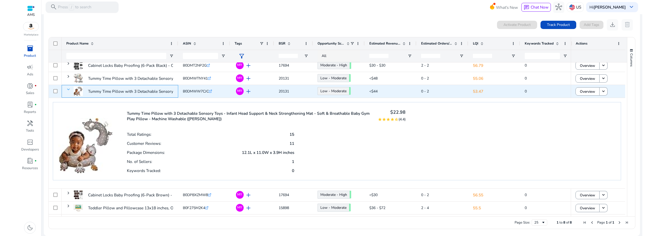
click at [69, 89] on span at bounding box center [68, 89] width 4 height 4
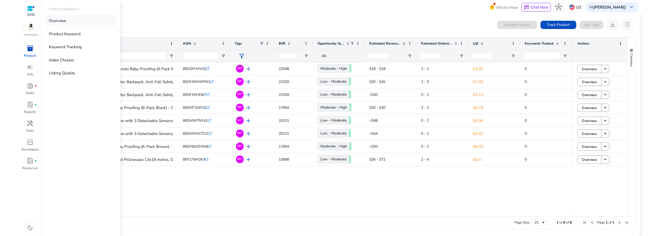
click at [58, 21] on p "Overview" at bounding box center [57, 21] width 17 height 6
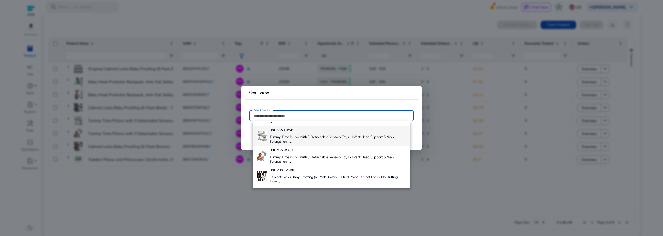
scroll to position [98, 0]
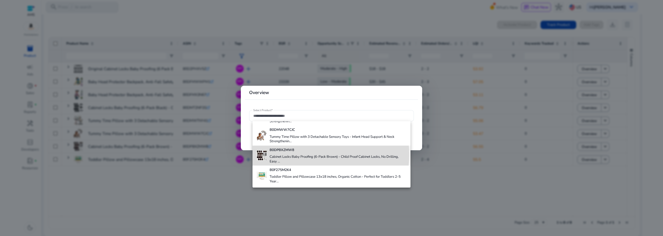
click at [306, 155] on h4 "Cabinet Locks Baby Proofing (6-Pack Brown) - Child Proof Cabinet Locks, No Dril…" at bounding box center [338, 159] width 137 height 9
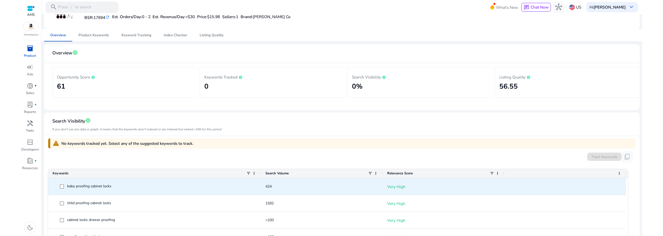
scroll to position [16, 0]
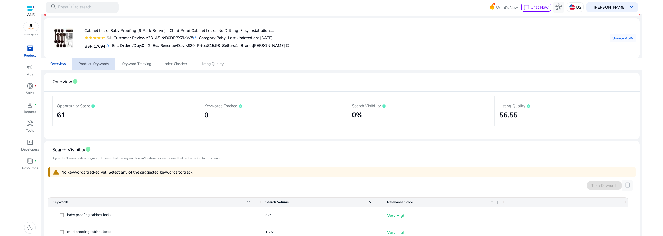
click at [84, 65] on span "Product Keywords" at bounding box center [94, 64] width 31 height 4
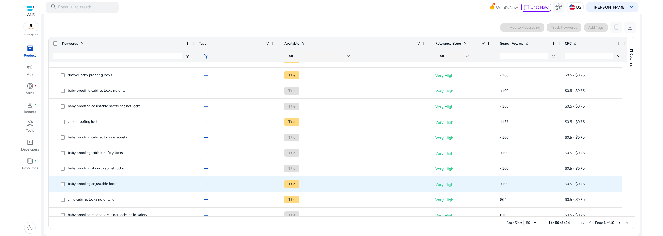
scroll to position [228, 0]
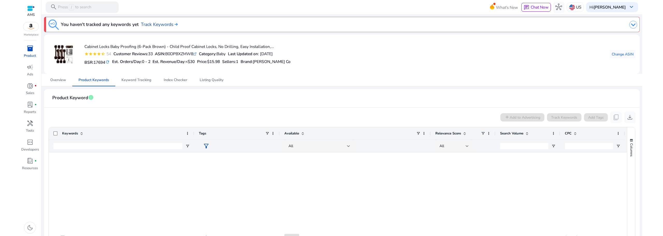
scroll to position [233, 0]
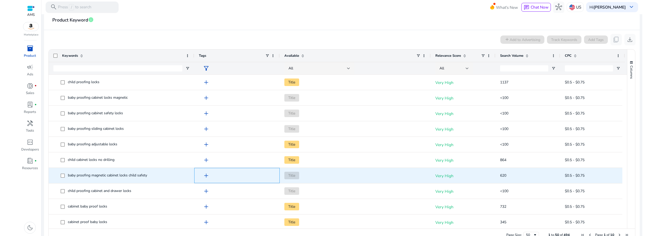
click at [207, 176] on span "add" at bounding box center [206, 175] width 7 height 7
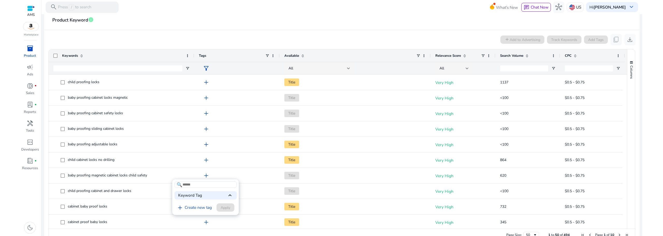
click at [206, 176] on div at bounding box center [331, 118] width 663 height 236
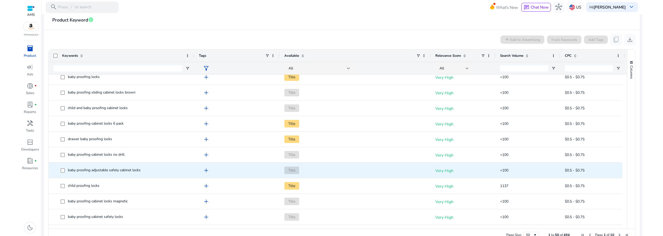
scroll to position [0, 0]
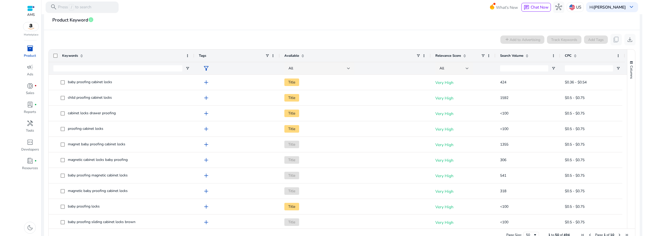
click at [527, 55] on span at bounding box center [527, 56] width 4 height 4
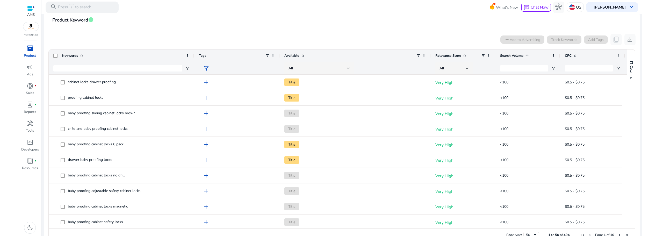
click at [527, 55] on span at bounding box center [527, 56] width 4 height 4
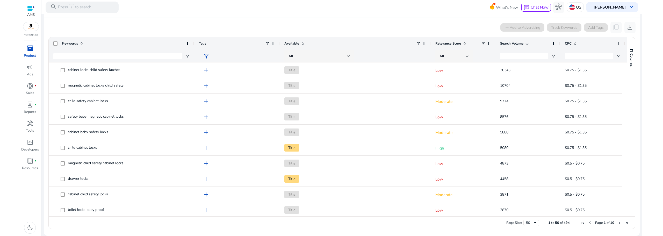
click at [452, 43] on span "Relevance Score" at bounding box center [449, 43] width 26 height 5
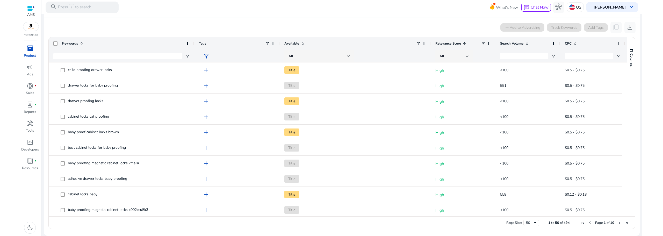
click at [513, 44] on span "Search Volume" at bounding box center [511, 43] width 23 height 5
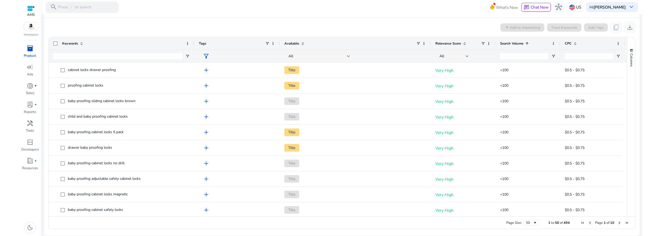
click at [512, 43] on span "Search Volume" at bounding box center [511, 43] width 23 height 5
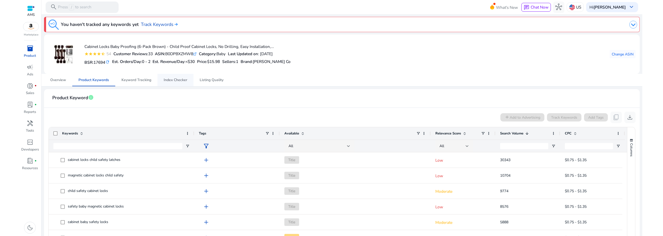
drag, startPoint x: 173, startPoint y: 80, endPoint x: 179, endPoint y: 79, distance: 6.5
click at [173, 79] on span "Index Checker" at bounding box center [176, 80] width 24 height 4
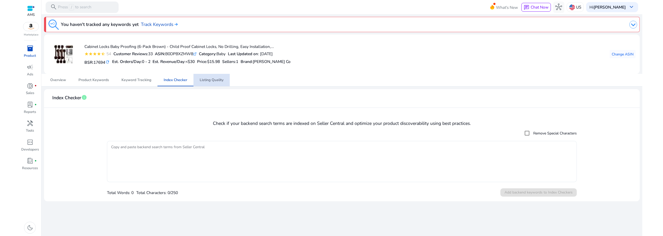
click at [218, 81] on span "Listing Quality" at bounding box center [212, 80] width 24 height 4
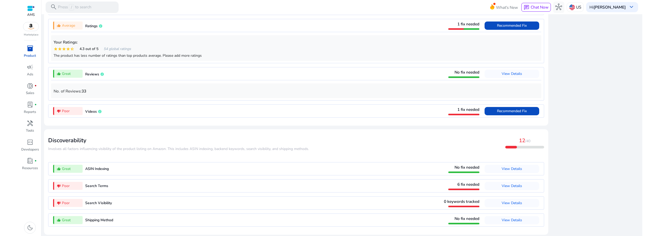
scroll to position [453, 0]
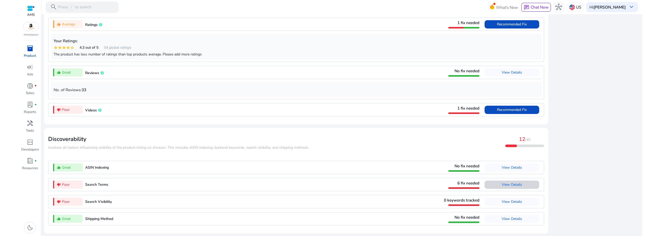
click at [515, 185] on span "View Details" at bounding box center [512, 184] width 20 height 5
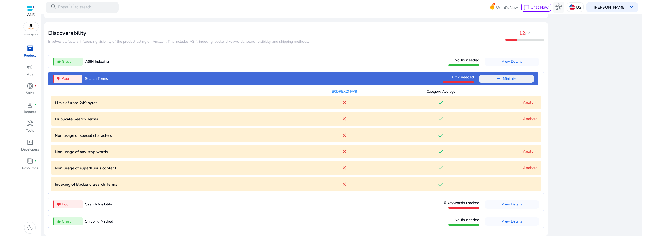
scroll to position [561, 0]
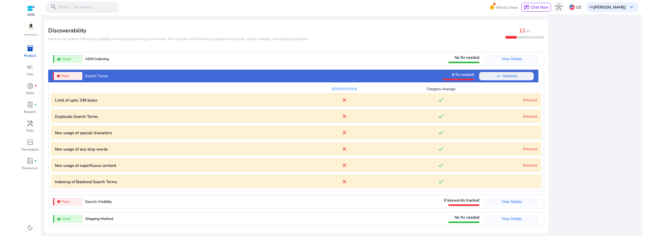
click at [529, 101] on link "Analyze" at bounding box center [530, 99] width 15 height 5
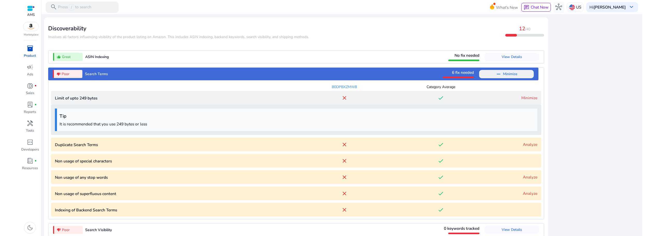
scroll to position [592, 0]
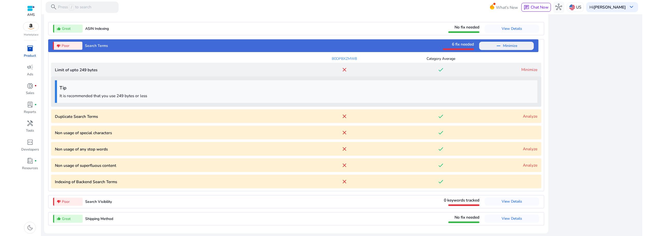
click at [534, 68] on link "Minimize" at bounding box center [530, 69] width 16 height 5
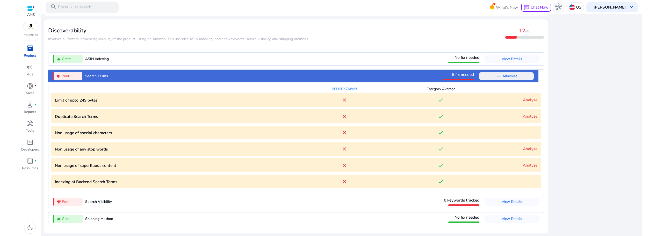
click at [496, 76] on mat-icon "remove" at bounding box center [499, 76] width 6 height 6
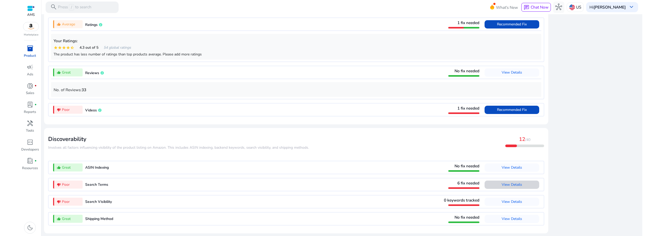
scroll to position [453, 0]
